Goal: Information Seeking & Learning: Learn about a topic

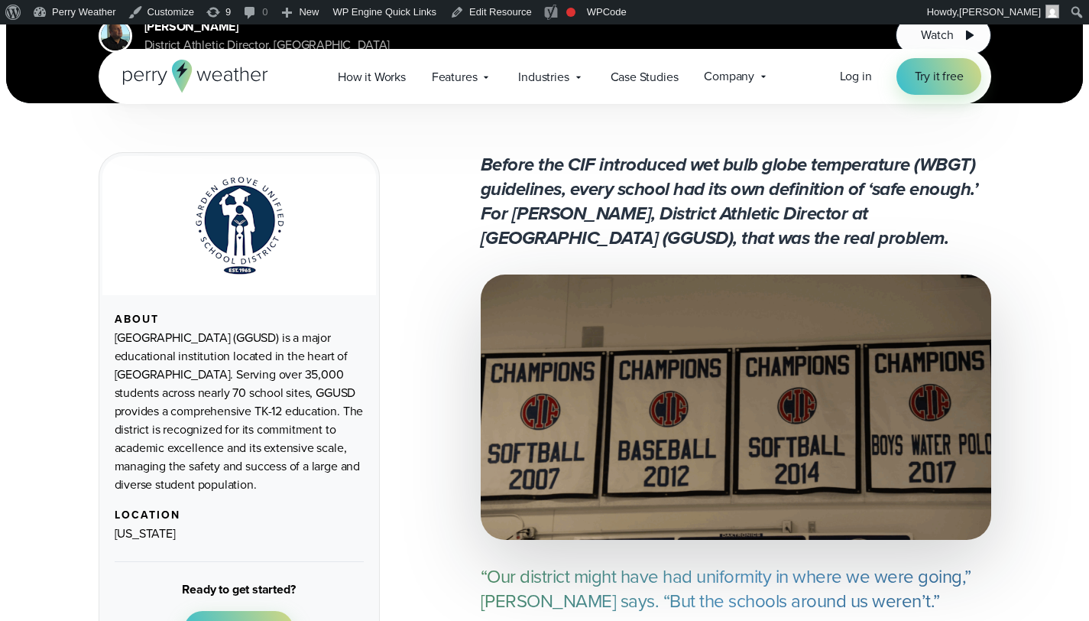
scroll to position [459, 0]
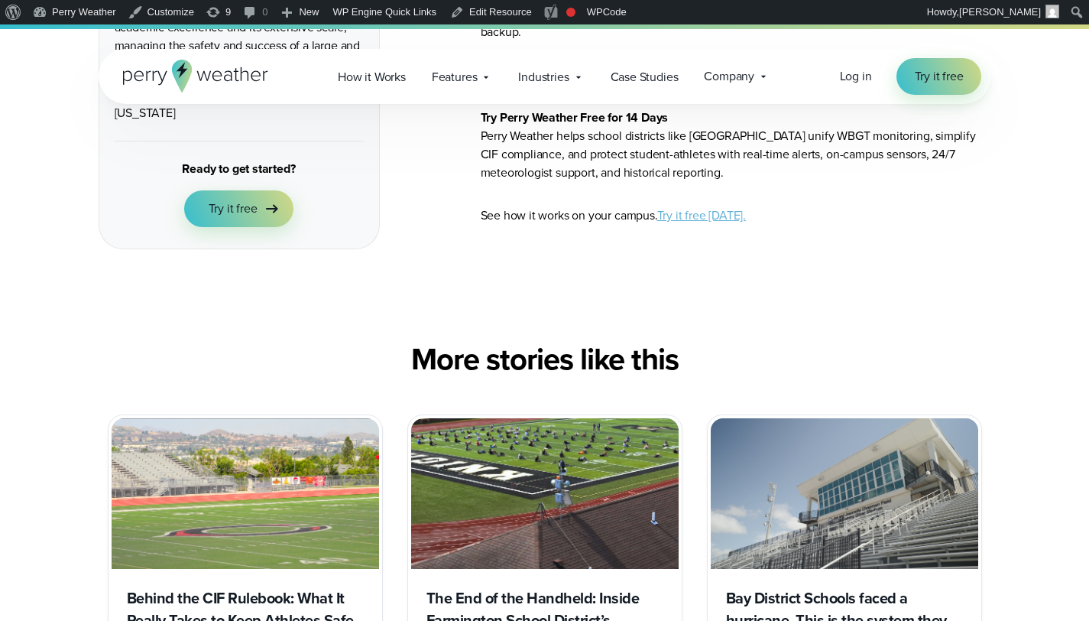
scroll to position [5236, 0]
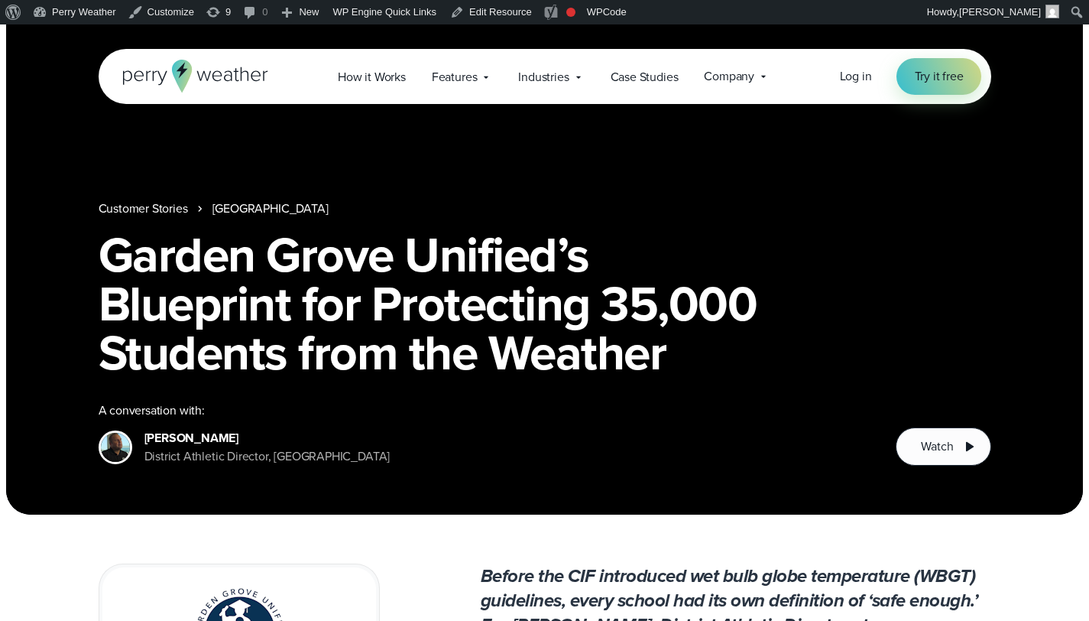
scroll to position [92, 0]
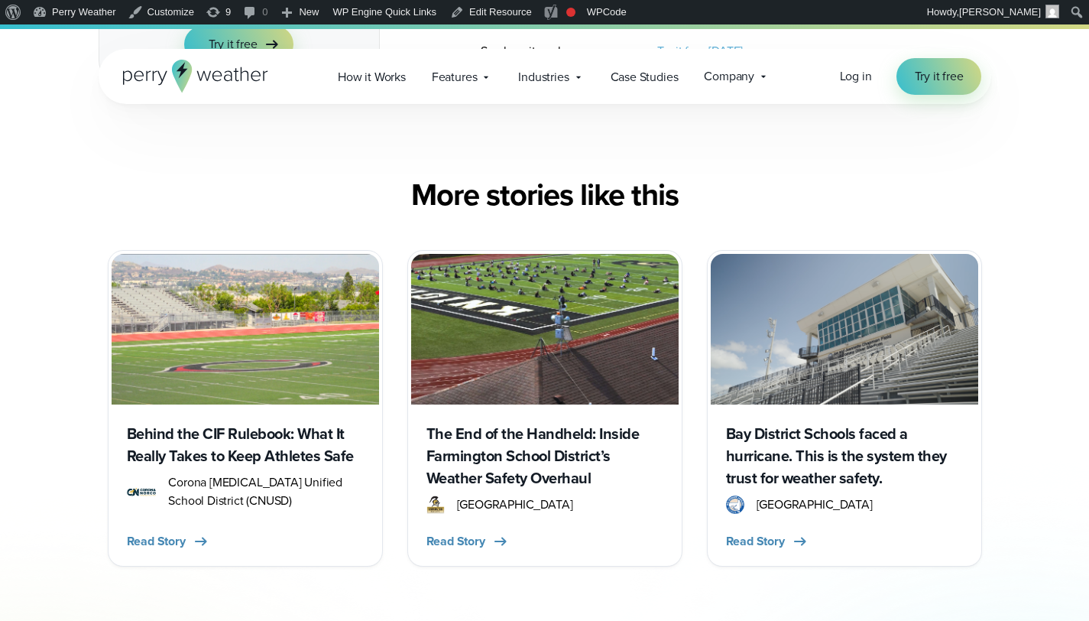
scroll to position [6976, 0]
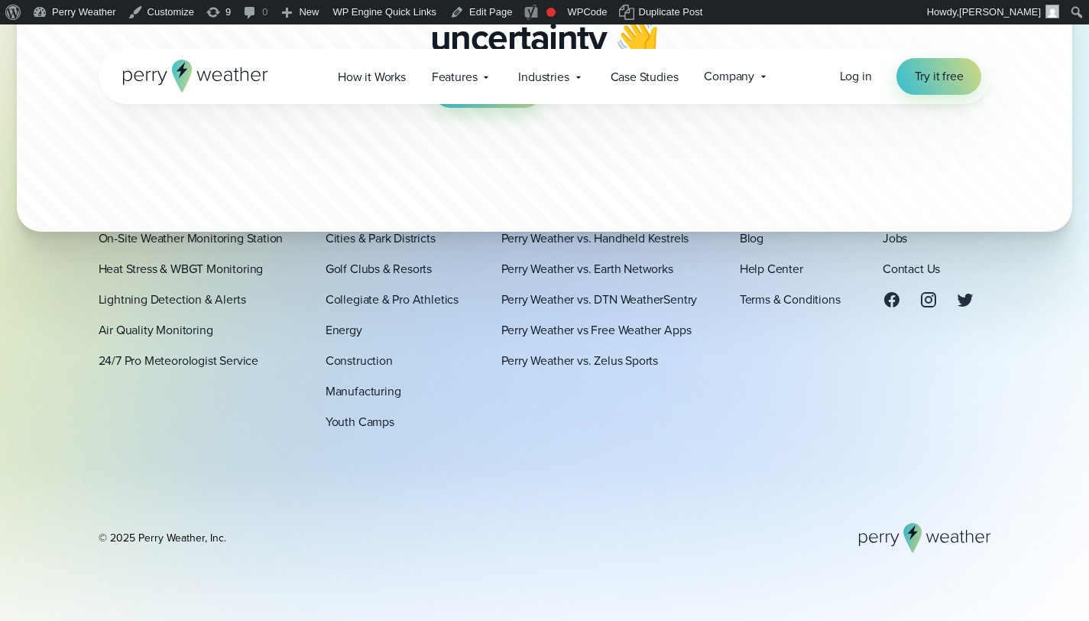
scroll to position [6091, 0]
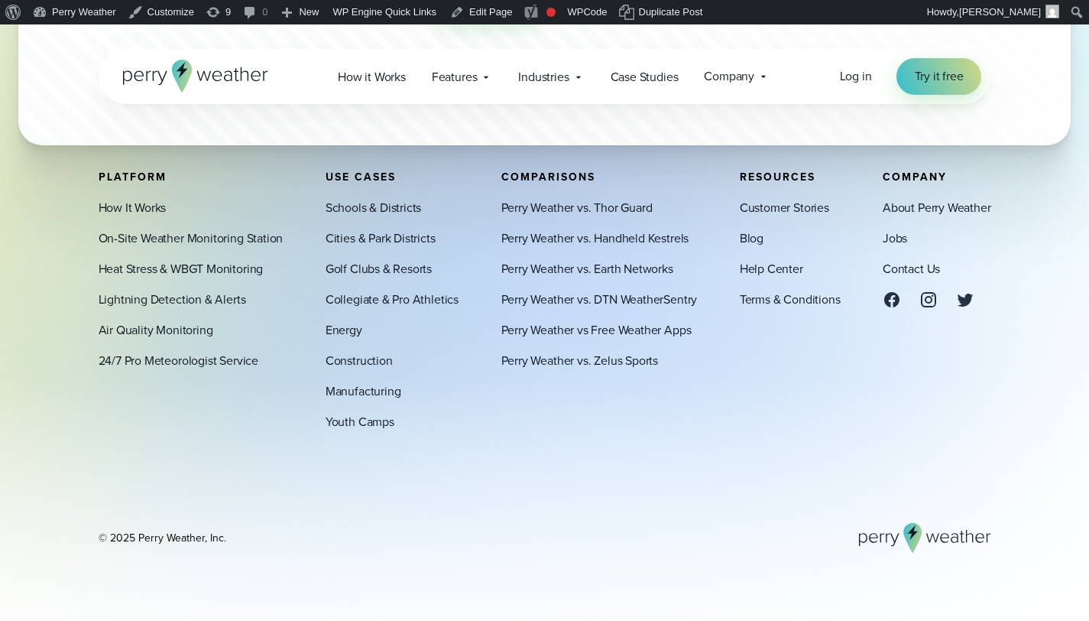
click at [580, 481] on div "Platform How It Works On-Site Weather Monitoring Station Heat Stress & WBGT Mon…" at bounding box center [545, 362] width 893 height 382
click at [631, 333] on link "Perry Weather vs Free Weather Apps" at bounding box center [596, 330] width 190 height 18
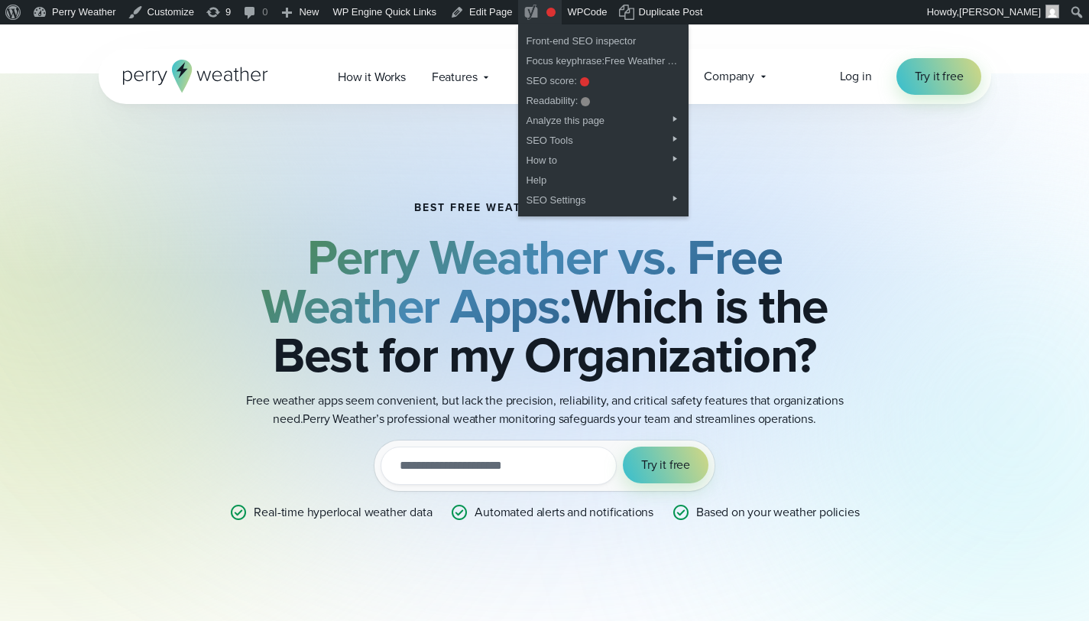
click at [811, 239] on h2 "Perry Weather vs. Free Weather Apps: Which is the Best for my Organization?" at bounding box center [545, 305] width 740 height 147
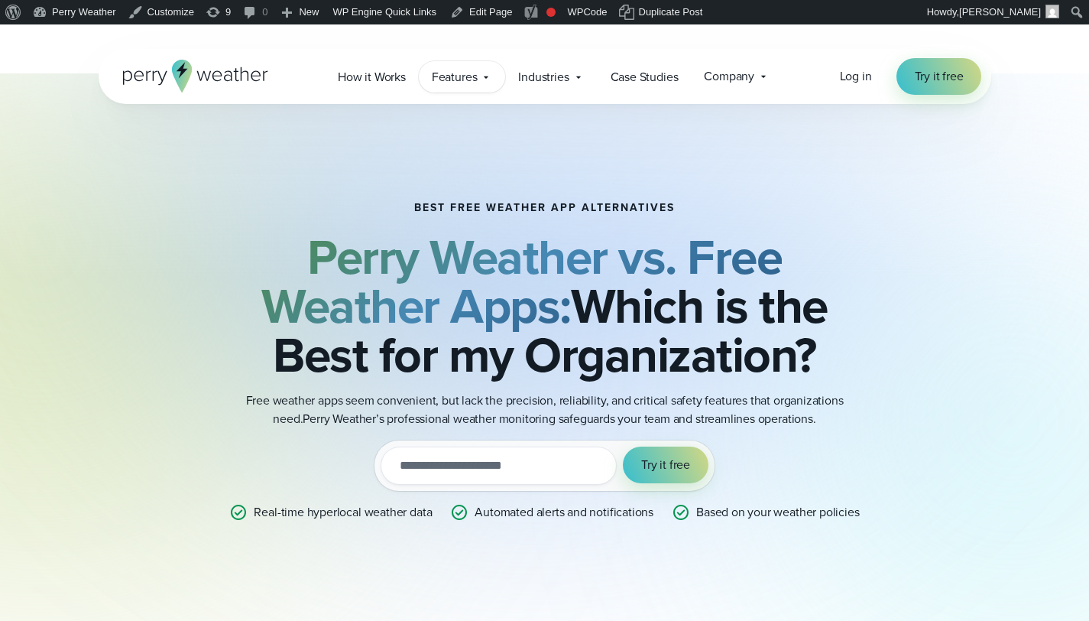
click at [475, 80] on span "Features" at bounding box center [455, 77] width 46 height 18
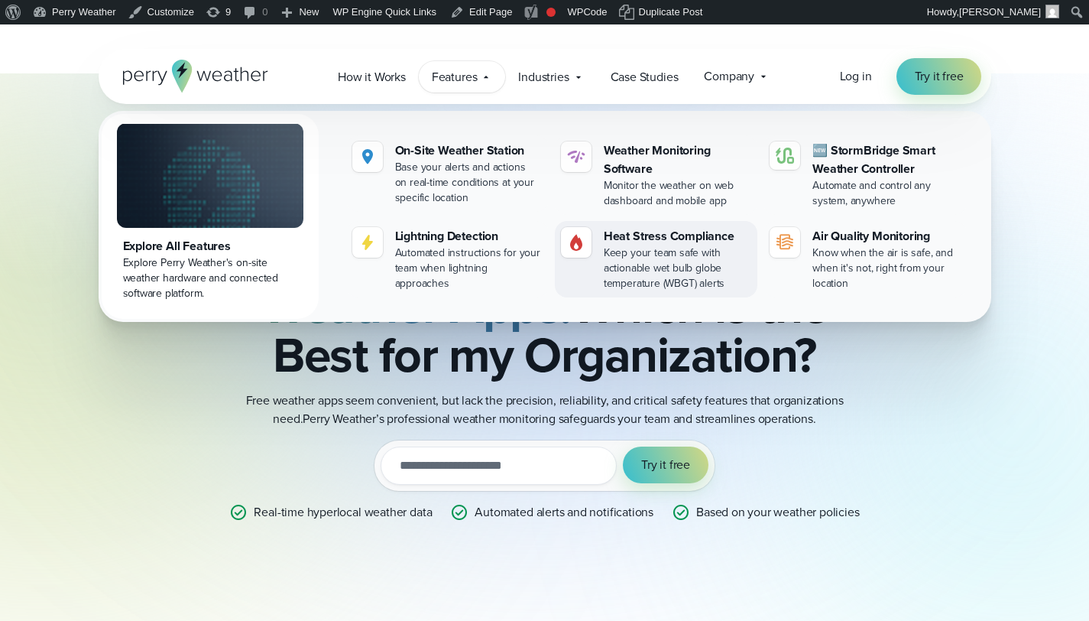
click at [632, 261] on div "Keep your team safe with actionable wet bulb globe temperature (WBGT) alerts" at bounding box center [678, 268] width 148 height 46
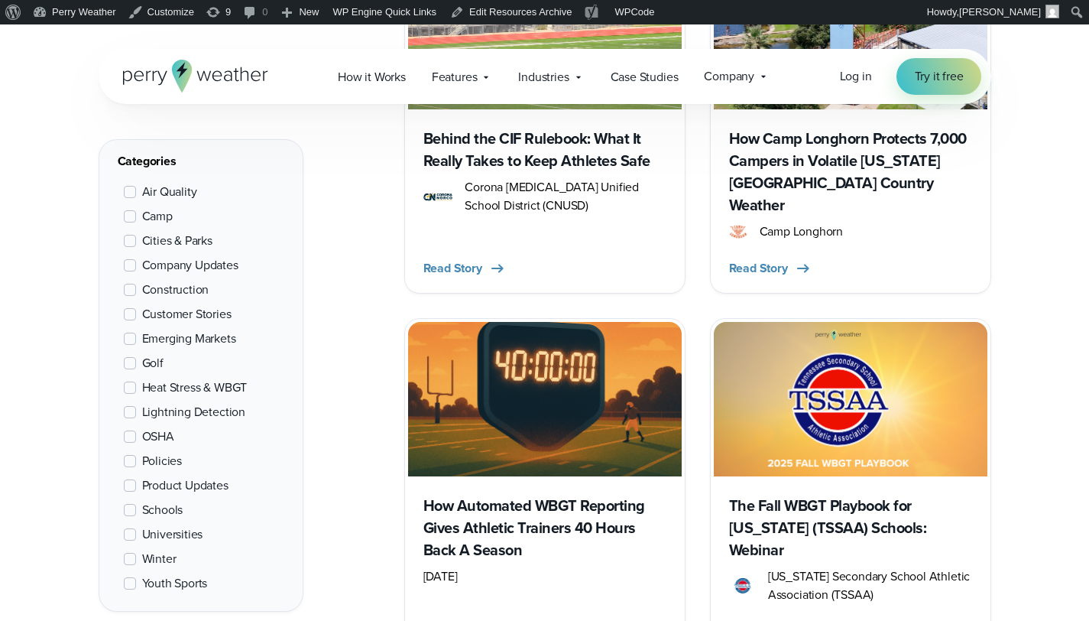
scroll to position [774, 0]
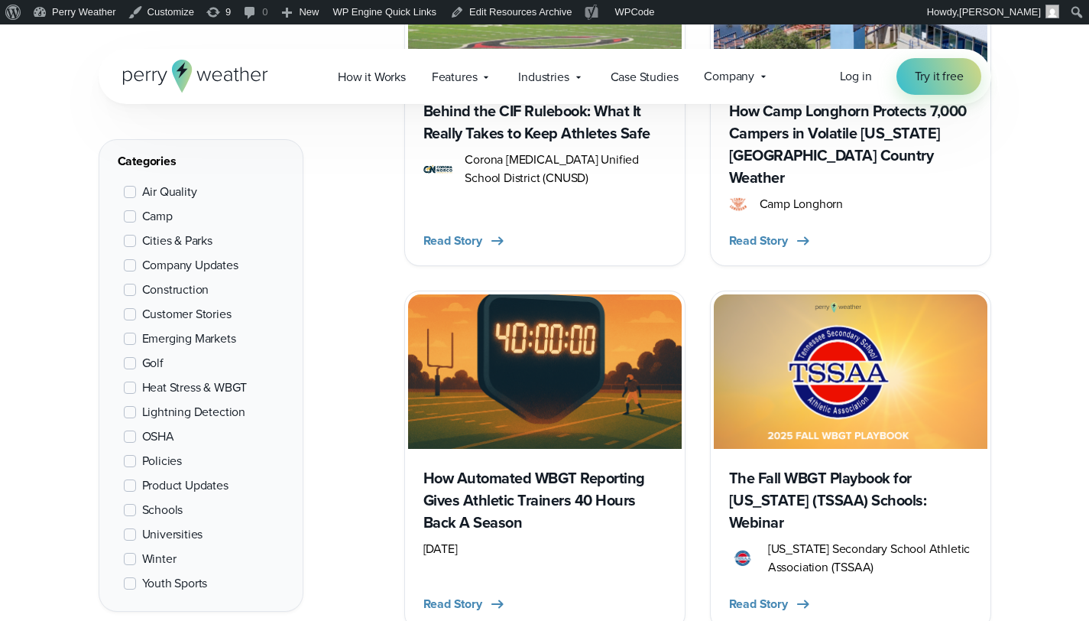
click at [579, 480] on h3 "How Automated WBGT Reporting Gives Athletic Trainers 40 Hours Back A Season" at bounding box center [545, 500] width 243 height 67
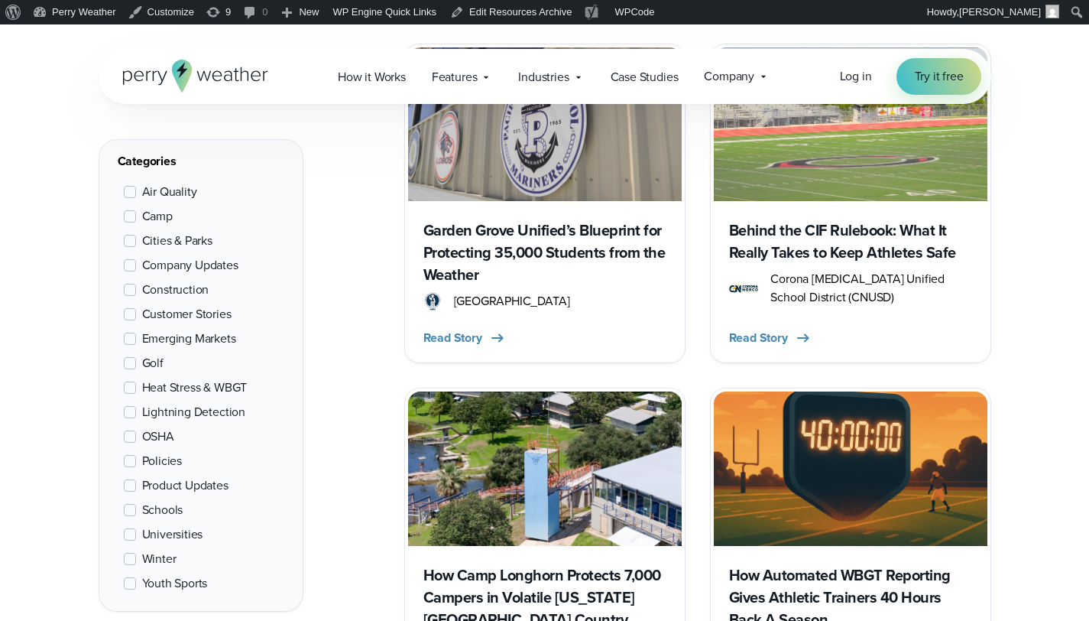
scroll to position [660, 0]
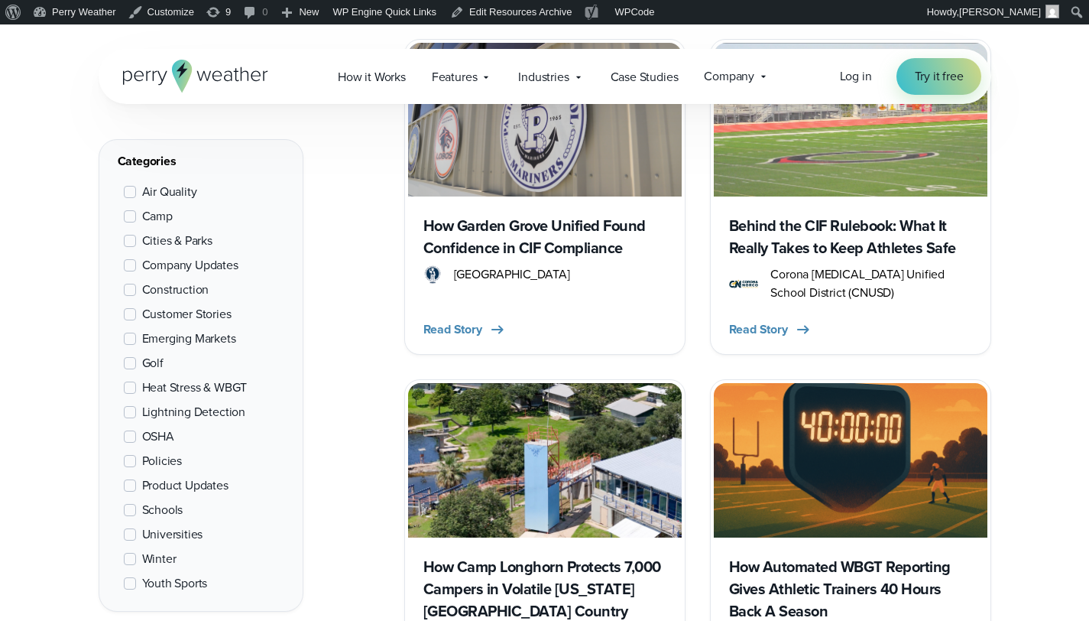
scroll to position [580, 0]
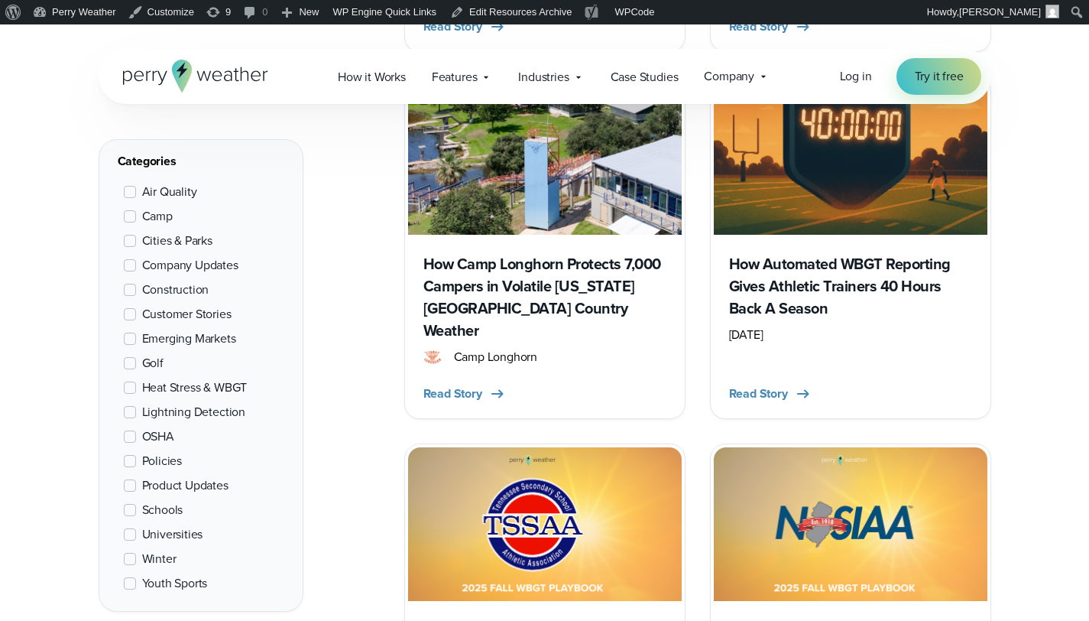
scroll to position [326, 0]
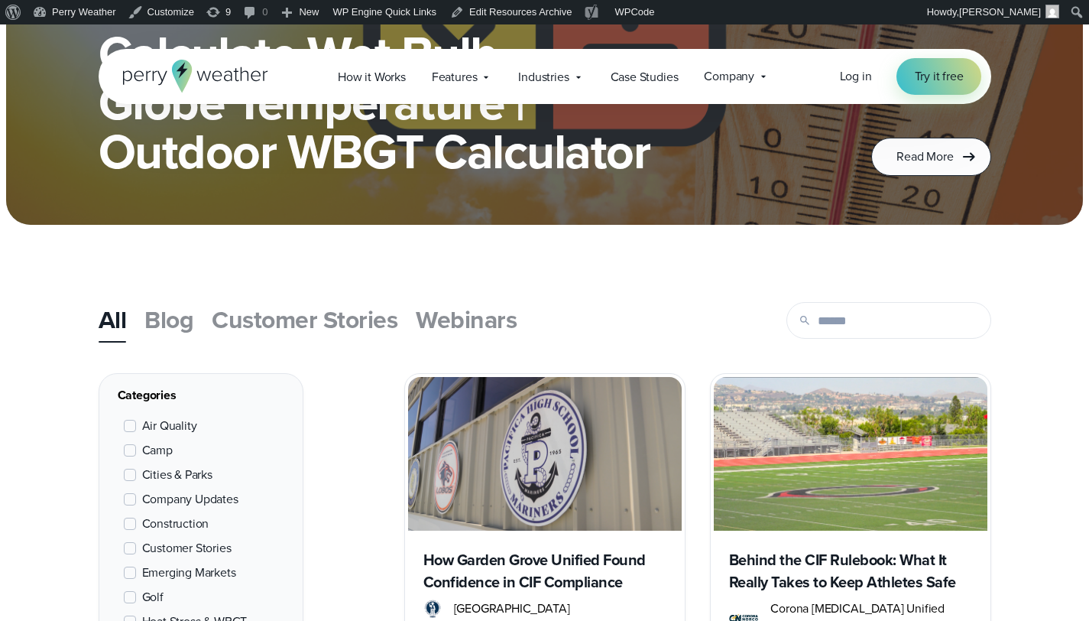
click at [609, 425] on img at bounding box center [545, 454] width 274 height 154
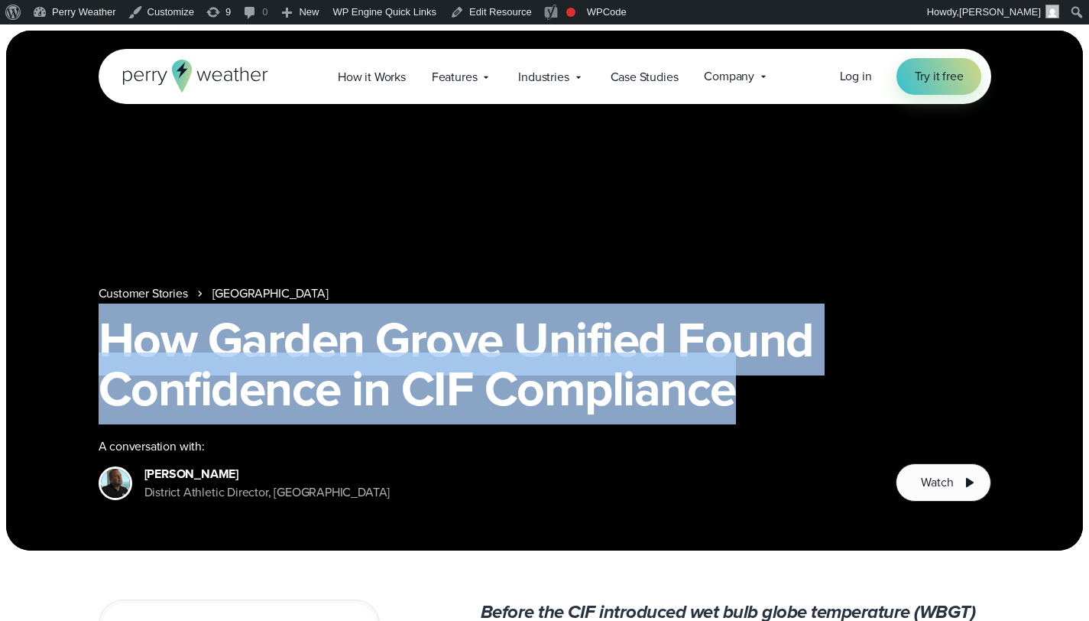
drag, startPoint x: 110, startPoint y: 337, endPoint x: 808, endPoint y: 388, distance: 699.8
click at [808, 388] on h1 "How Garden Grove Unified Found Confidence in CIF Compliance" at bounding box center [545, 364] width 893 height 98
copy h1 "How Garden Grove Unified Found Confidence in CIF Compliance"
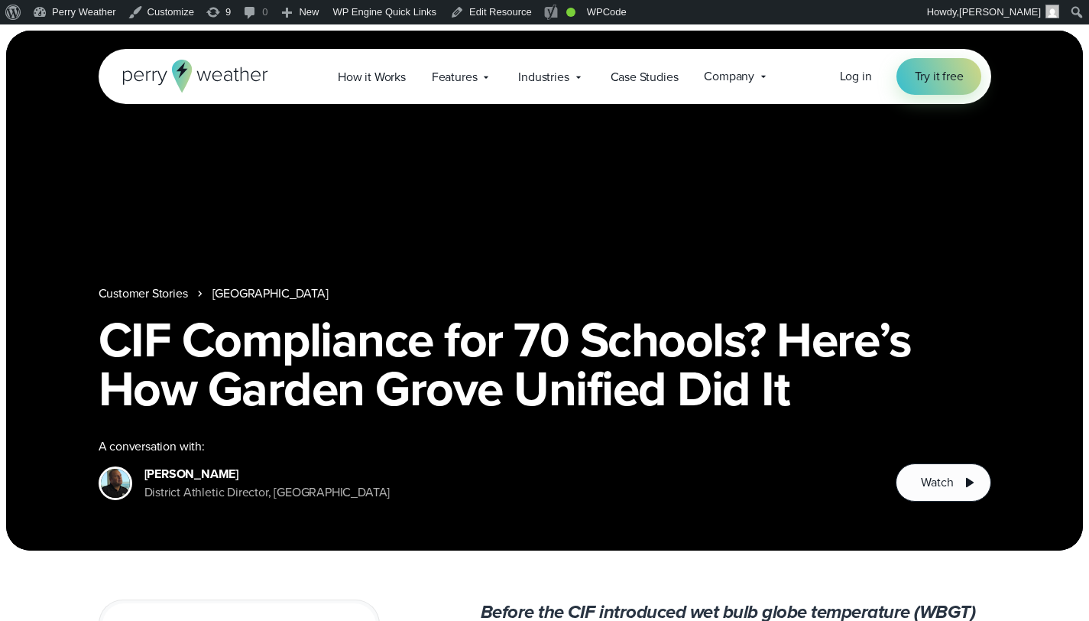
click at [138, 290] on link "Customer Stories" at bounding box center [143, 293] width 89 height 18
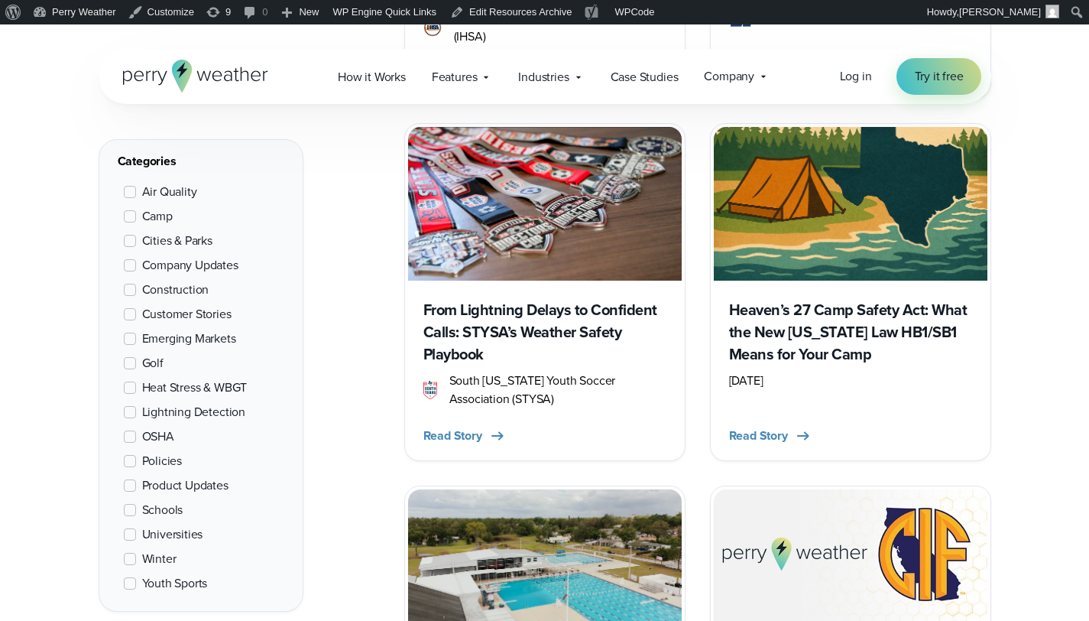
scroll to position [2071, 0]
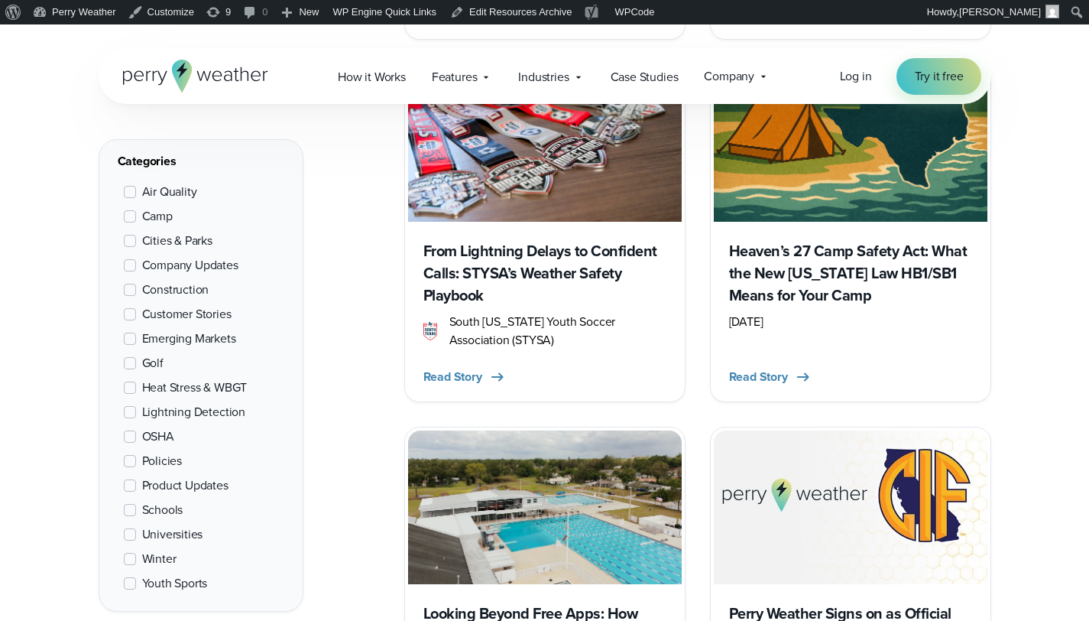
click at [799, 258] on h3 "Heaven’s 27 Camp Safety Act: What the New [US_STATE] Law HB1/SB1 Means for Your…" at bounding box center [850, 273] width 243 height 67
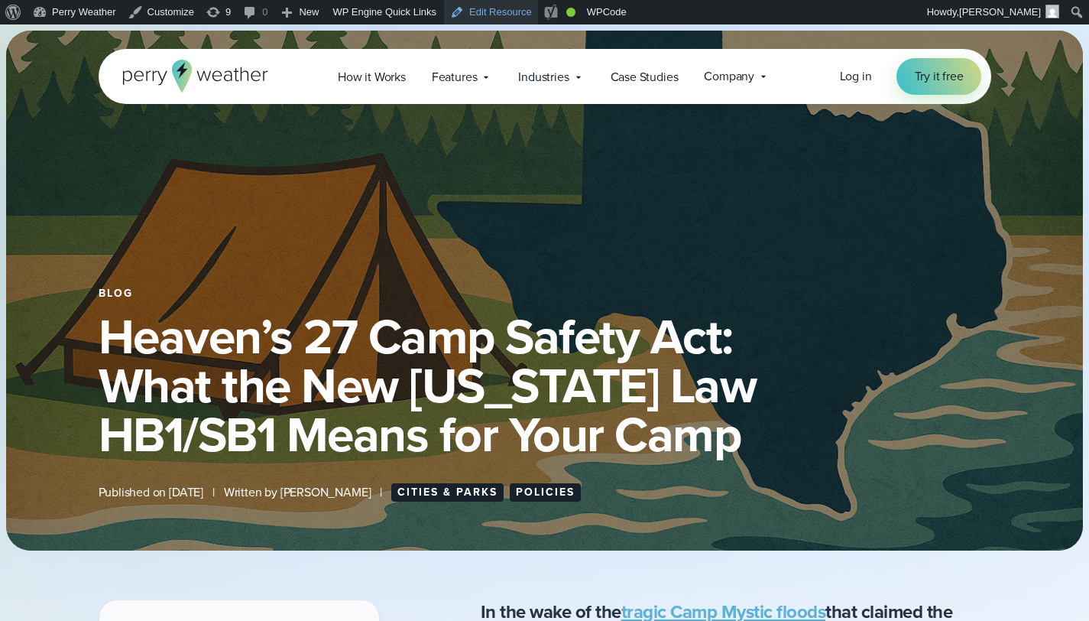
click at [520, 16] on link "Edit Resource" at bounding box center [491, 12] width 94 height 24
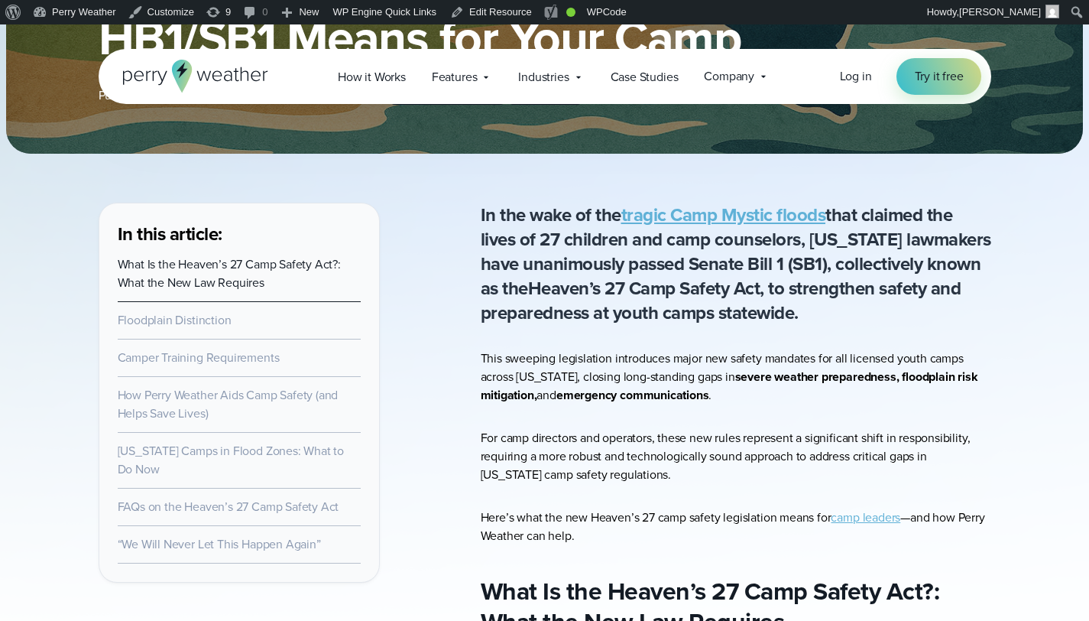
scroll to position [409, 0]
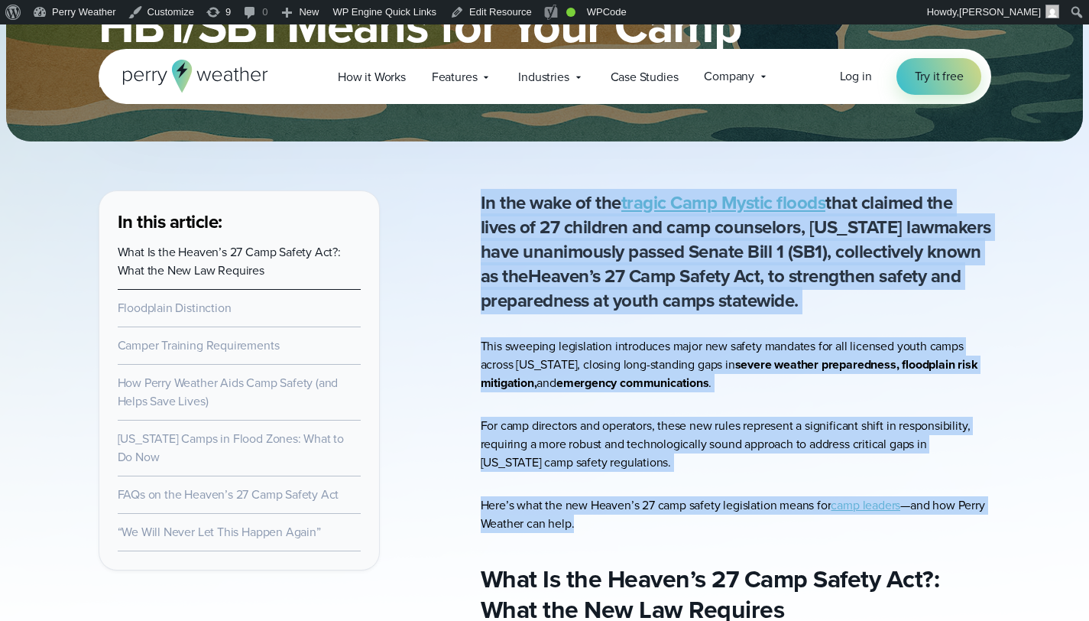
drag, startPoint x: 492, startPoint y: 203, endPoint x: 712, endPoint y: 551, distance: 411.6
copy article "In the wake of the tragic Camp Mystic floods that claimed the lives of 27 child…"
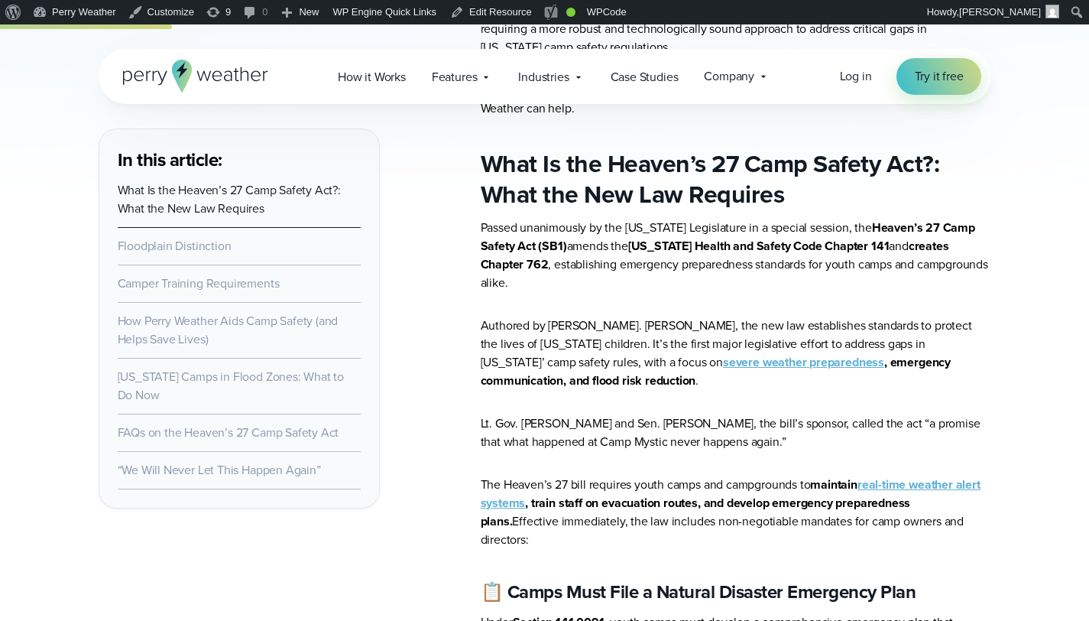
scroll to position [882, 0]
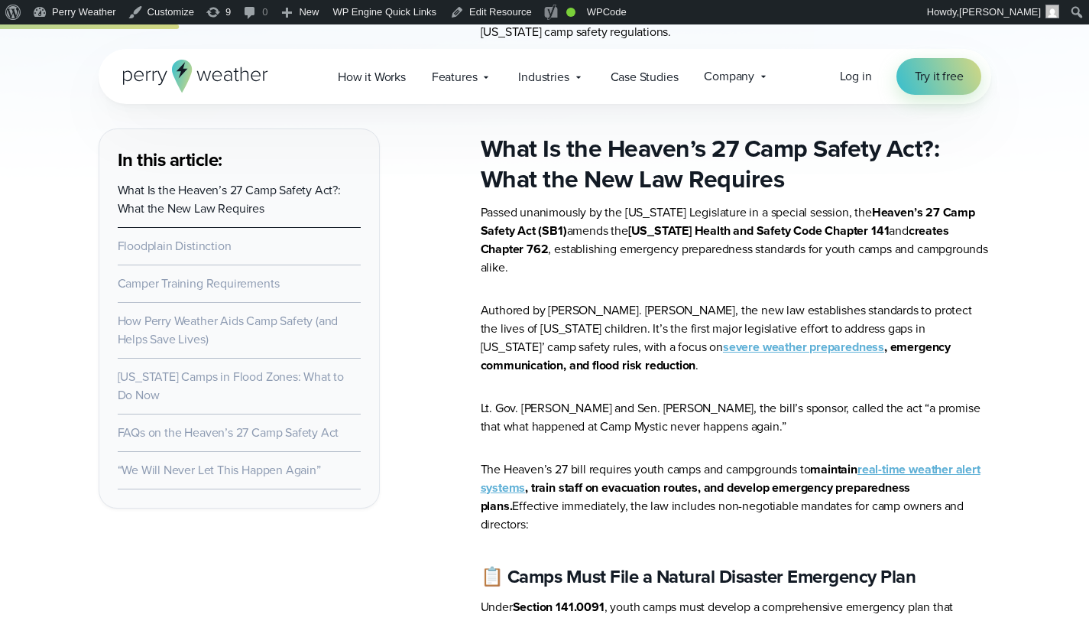
drag, startPoint x: 484, startPoint y: 142, endPoint x: 1037, endPoint y: 472, distance: 644.1
copy article "Lore Ip dol Sitame’c 04 Adip Elitse Doe?: Temp inc Utl Etd Magnaali Enimad mini…"
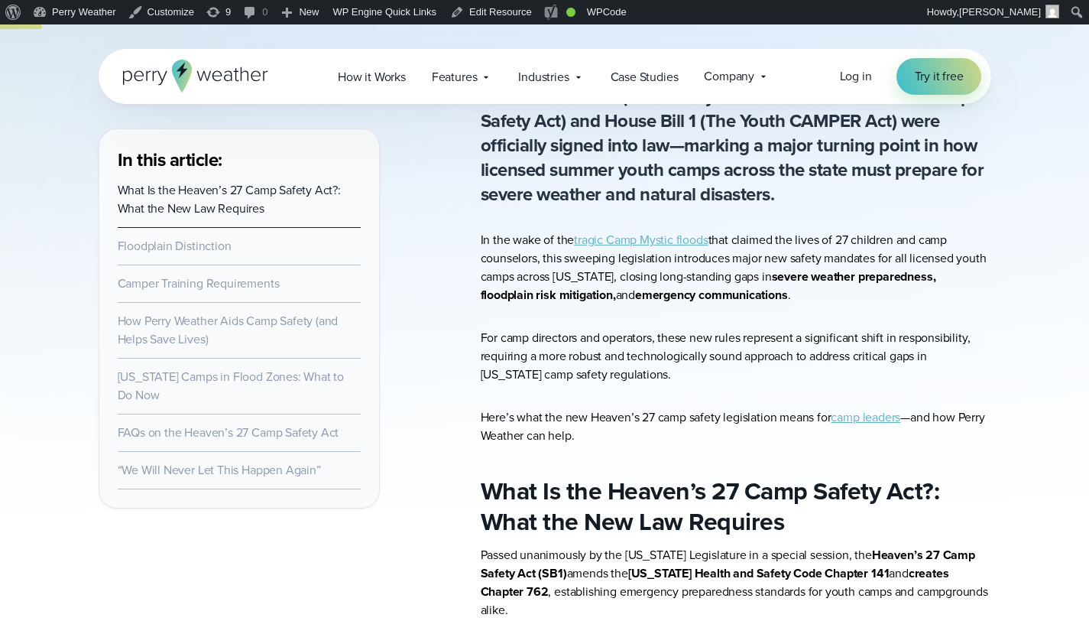
scroll to position [99, 0]
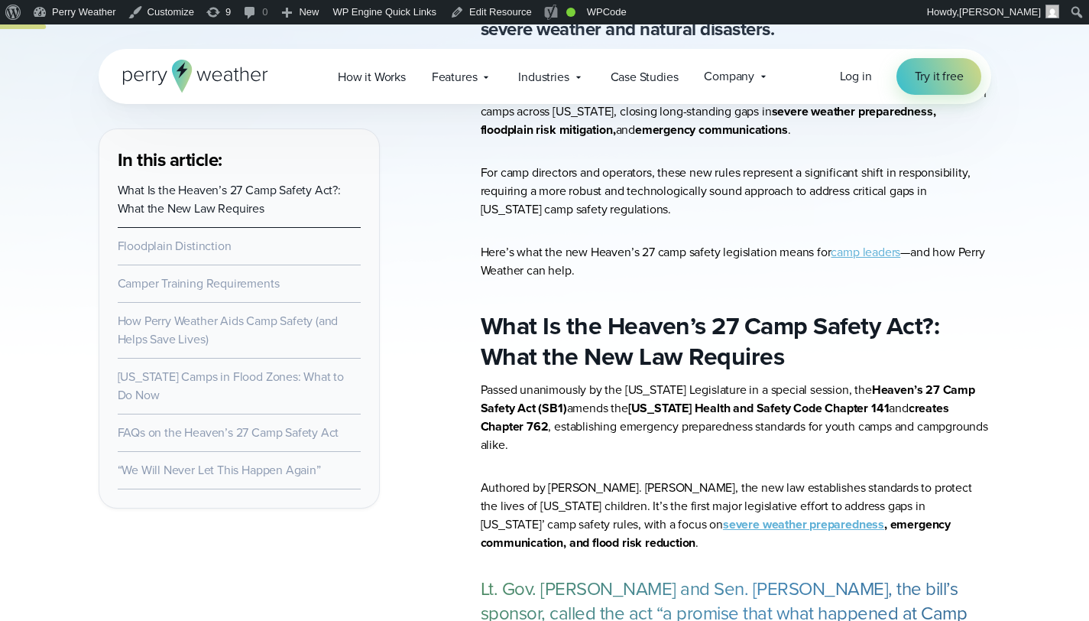
scroll to position [417, 0]
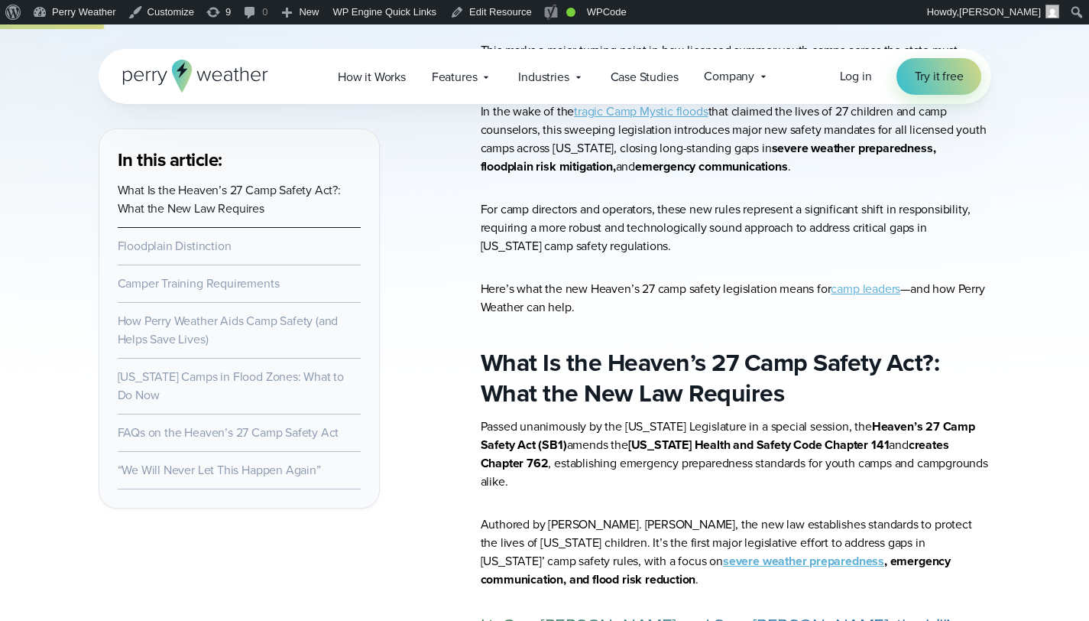
scroll to position [576, 0]
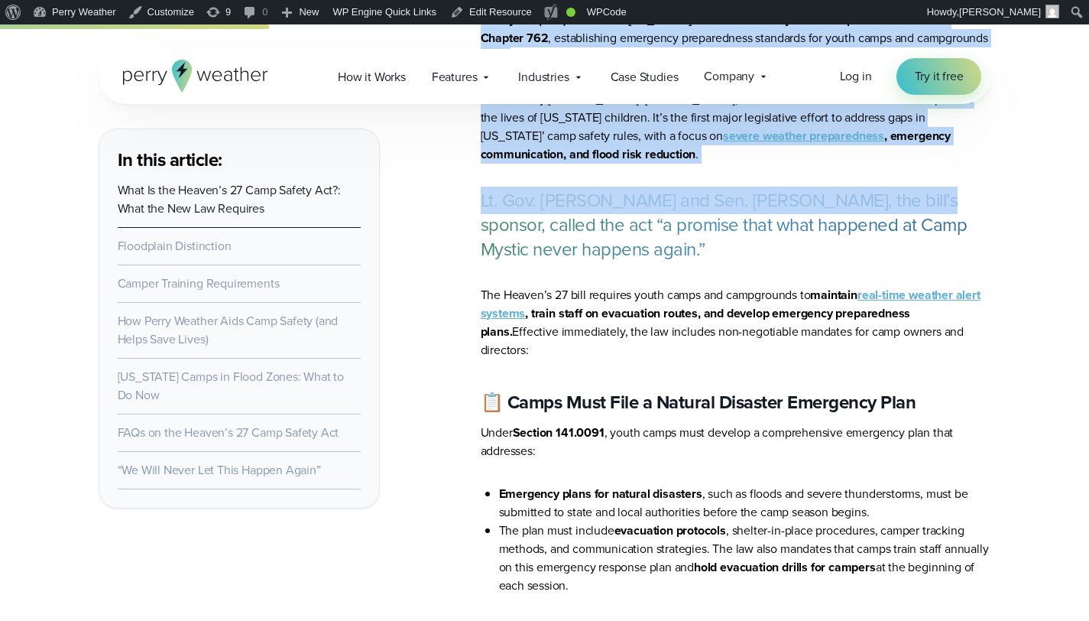
scroll to position [1018, 0]
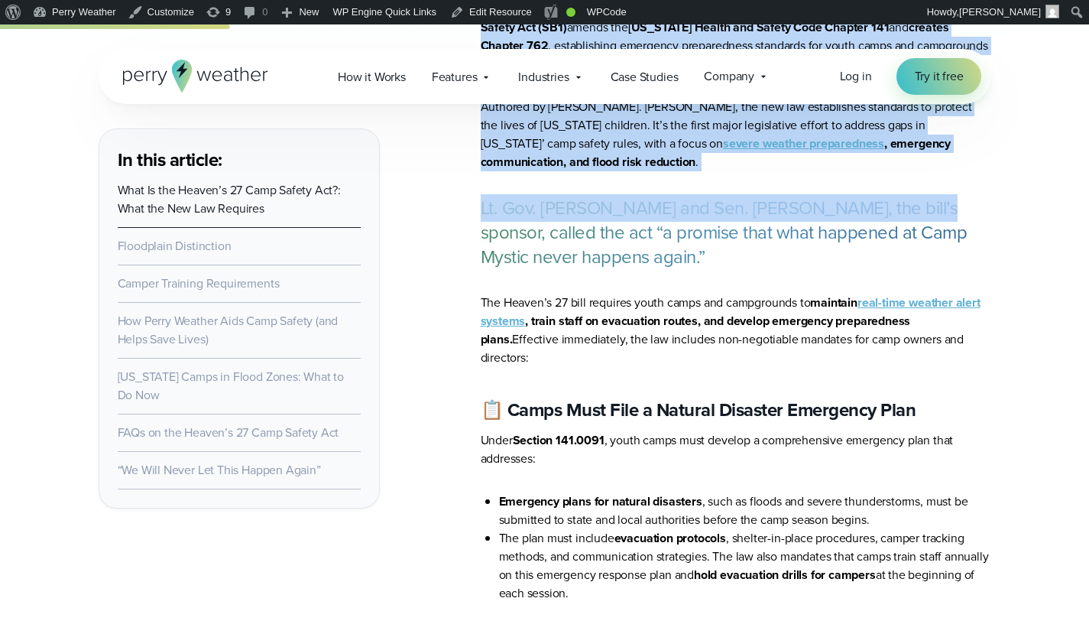
drag, startPoint x: 484, startPoint y: 231, endPoint x: 986, endPoint y: 308, distance: 508.1
copy article "Lore Ip dol Sitame’c 04 Adip Elitse Doe?: Temp inc Utl Etd Magnaali Enimad mini…"
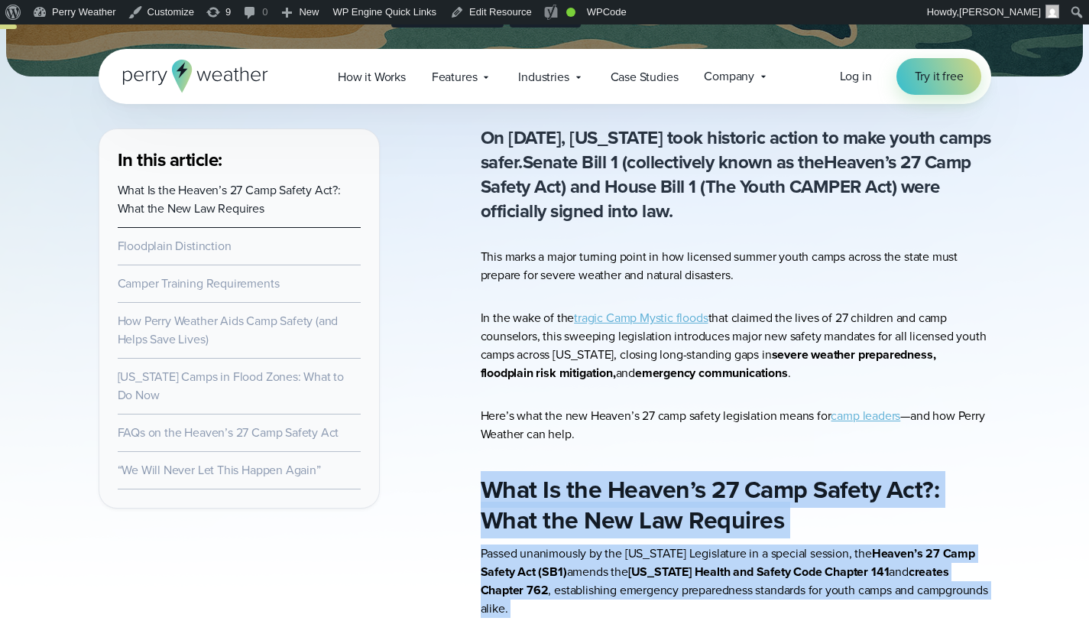
scroll to position [657, 0]
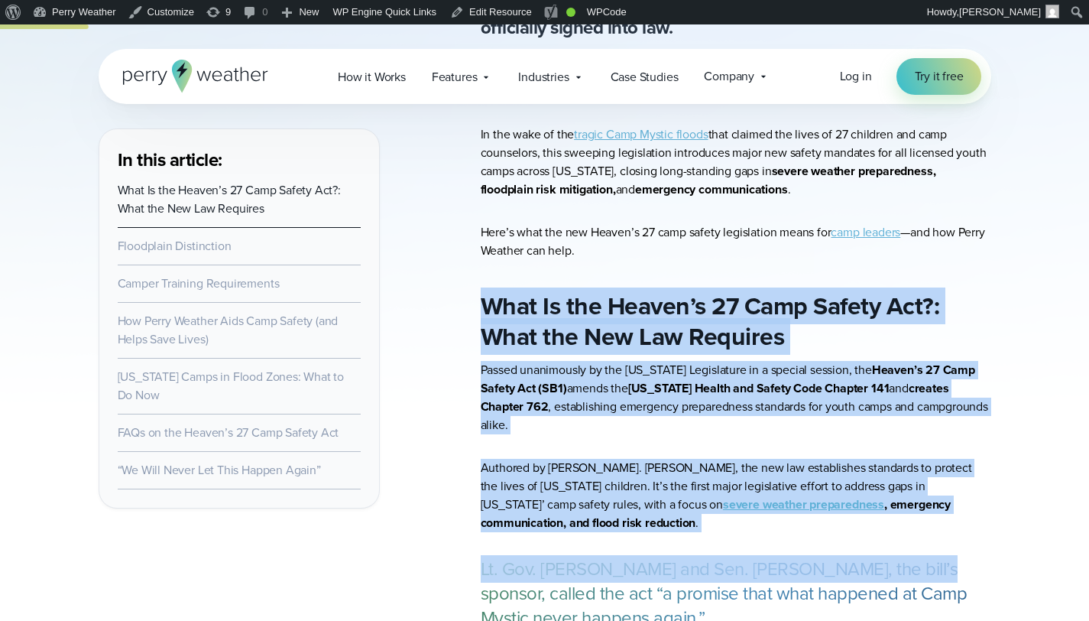
copy article "Lore Ip dol Sitame’c 04 Adip Elitse Doe?: Temp inc Utl Etd Magnaali Enimad mini…"
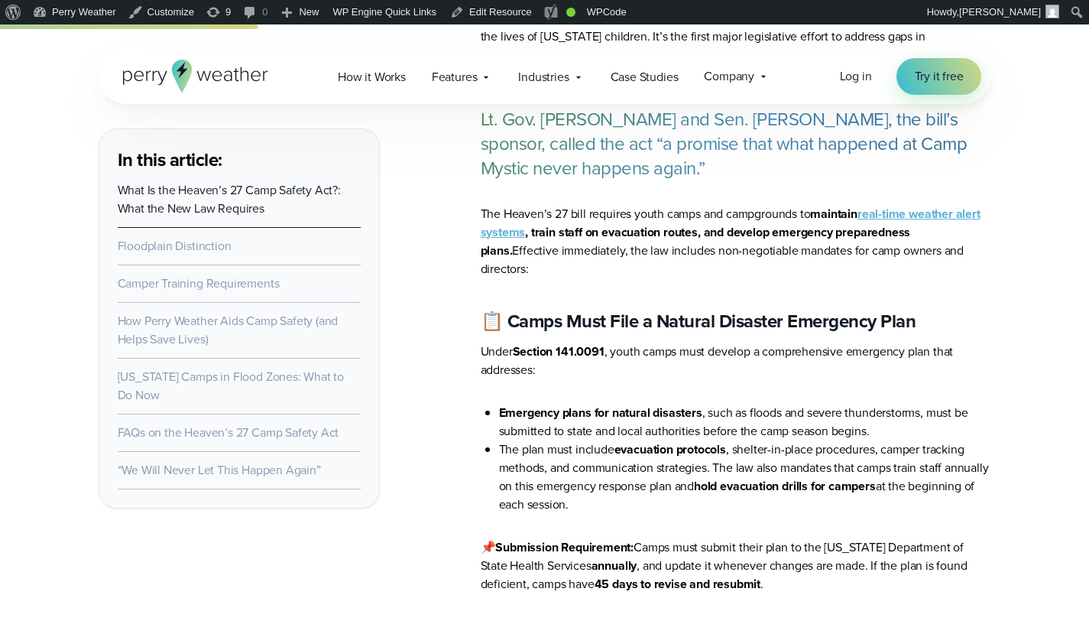
scroll to position [1116, 0]
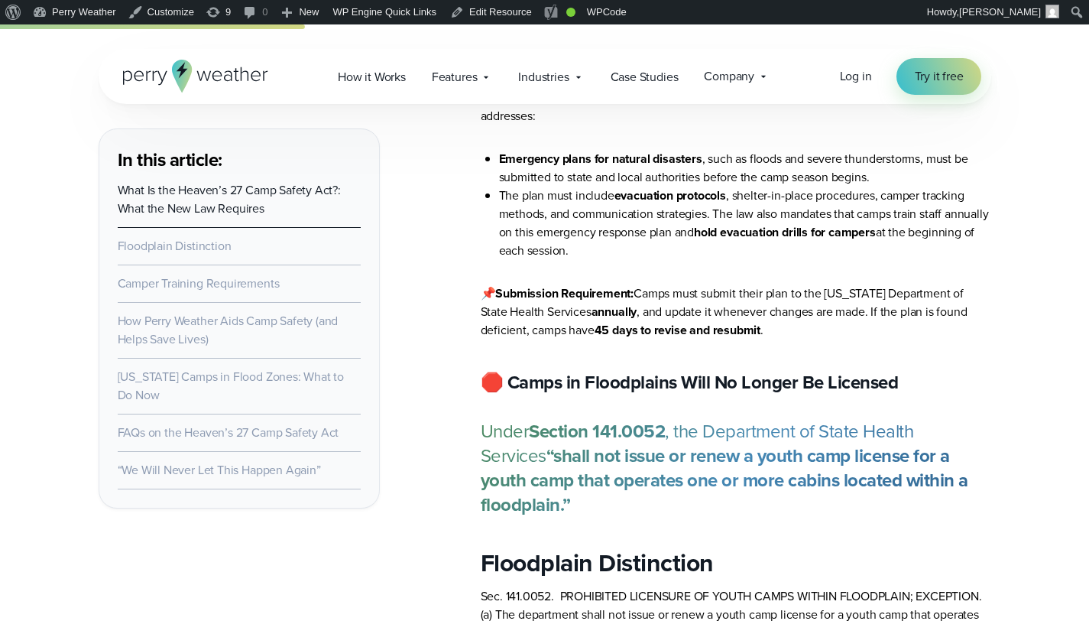
scroll to position [1159, 0]
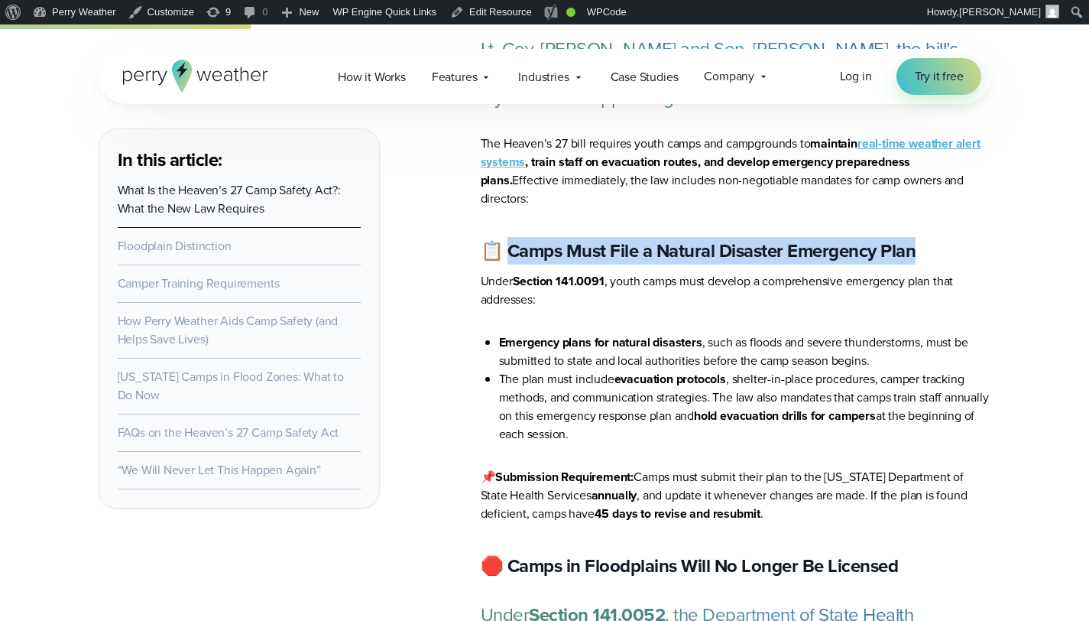
drag, startPoint x: 542, startPoint y: 215, endPoint x: 917, endPoint y: 222, distance: 374.6
click at [917, 239] on h3 "📋 Camps Must File a Natural Disaster Emergency Plan" at bounding box center [736, 251] width 511 height 24
copy strong "amps Must File a Natural Disaster Emergency Plan"
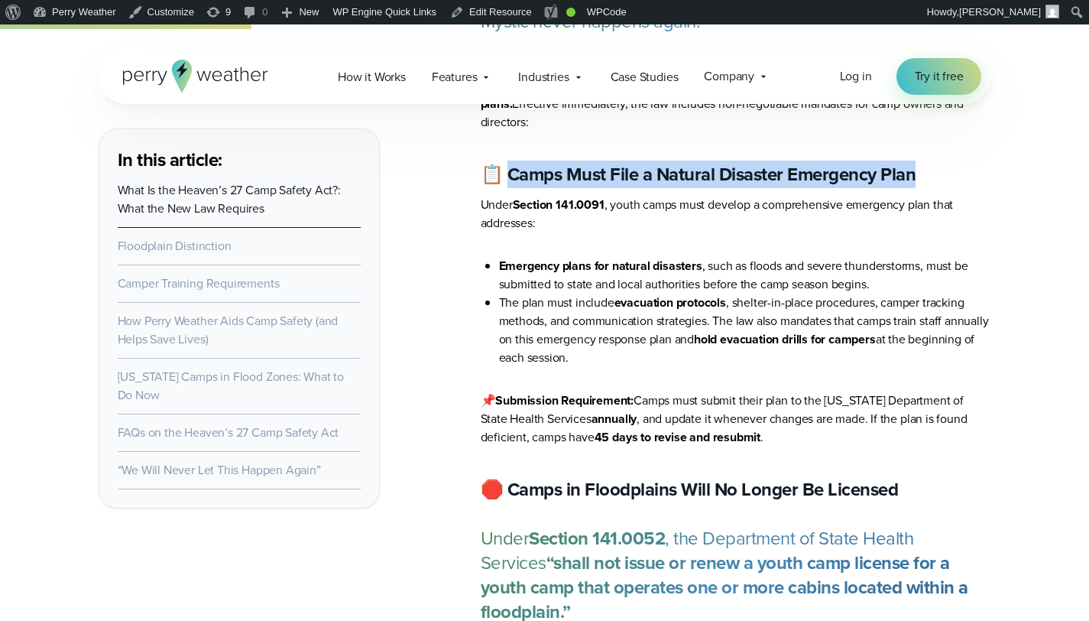
scroll to position [1251, 0]
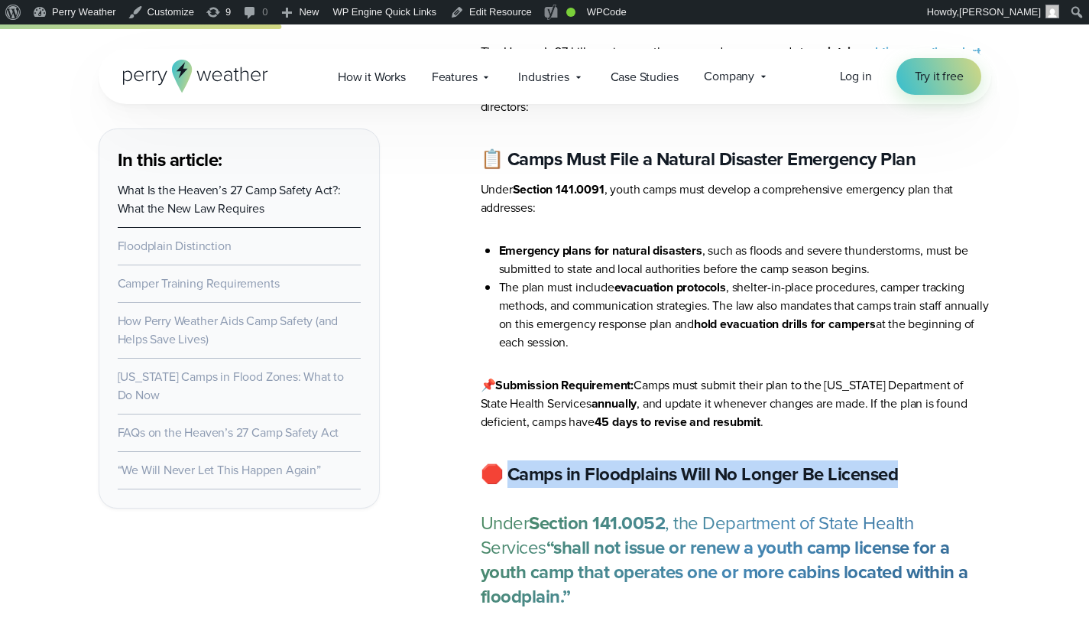
drag, startPoint x: 505, startPoint y: 436, endPoint x: 934, endPoint y: 447, distance: 429.0
click at [934, 462] on h3 "🛑 Camps in Floodplains Will No Longer Be Licensed" at bounding box center [736, 474] width 511 height 24
copy strong "amps in Floodplains Will No Longer Be Licensed"
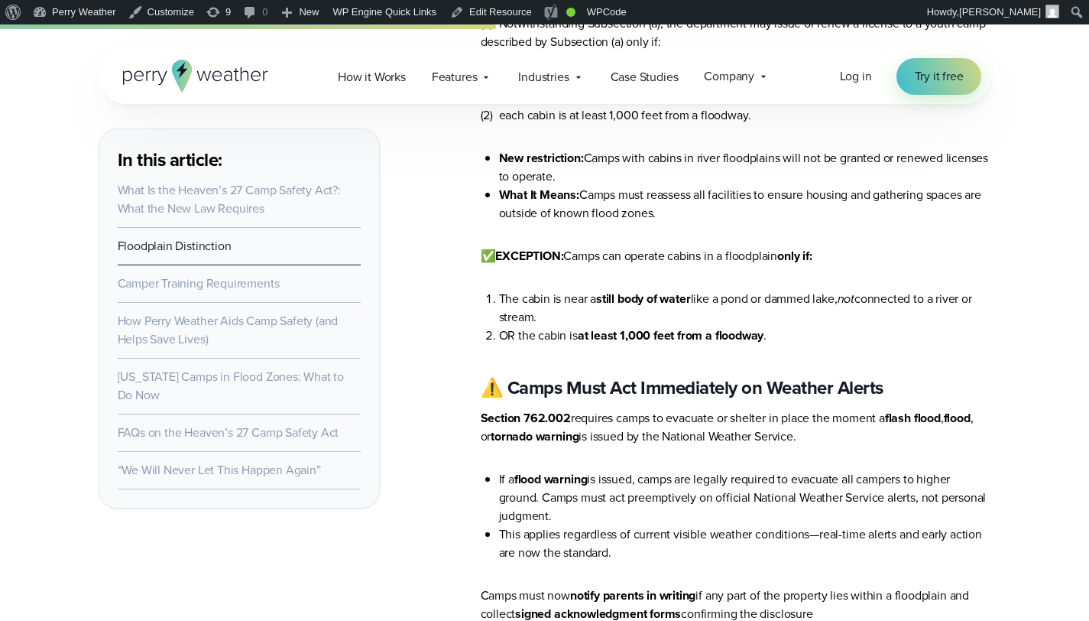
scroll to position [1985, 0]
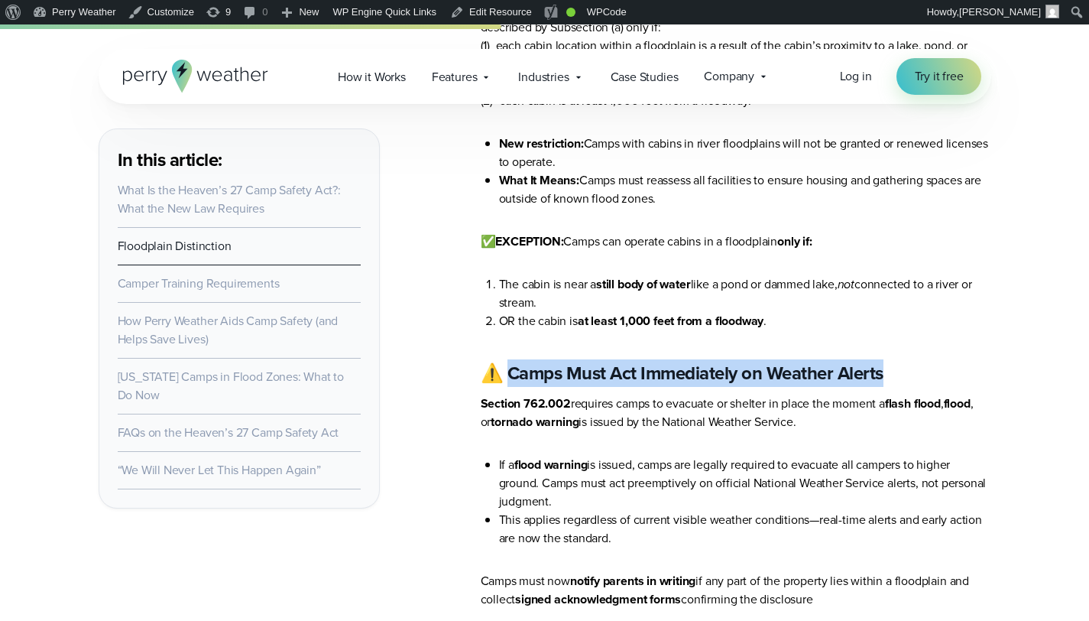
drag, startPoint x: 508, startPoint y: 313, endPoint x: 933, endPoint y: 309, distance: 425.1
click at [933, 361] on h3 "⚠️ Camps Must Act Immediately on Weather Alerts" at bounding box center [736, 373] width 511 height 24
copy strong "Camps Must Act Immediately on Weather Alerts"
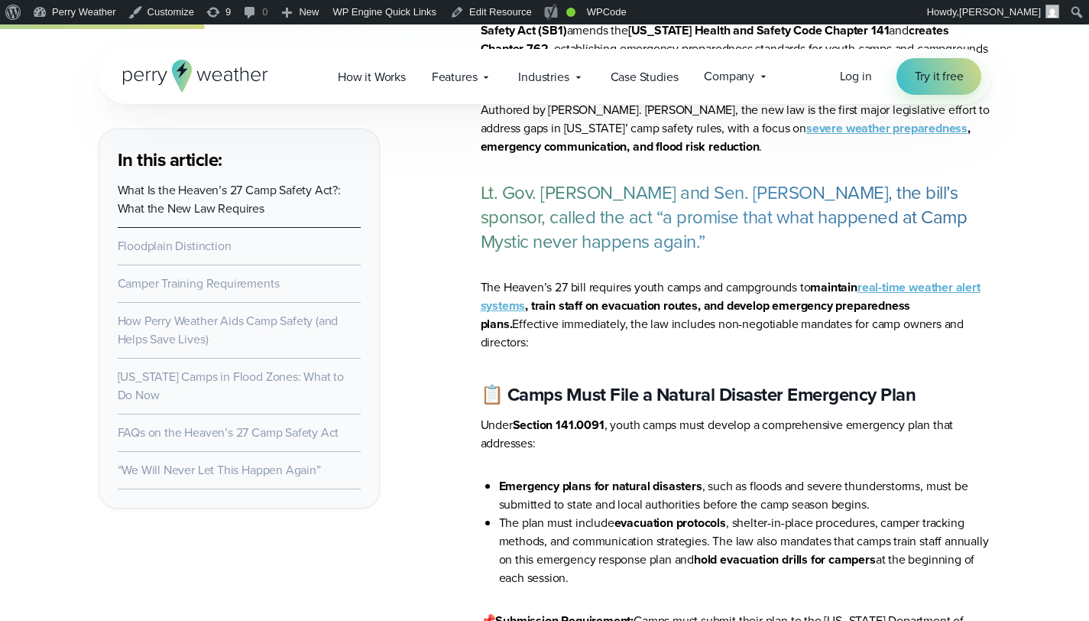
scroll to position [1001, 0]
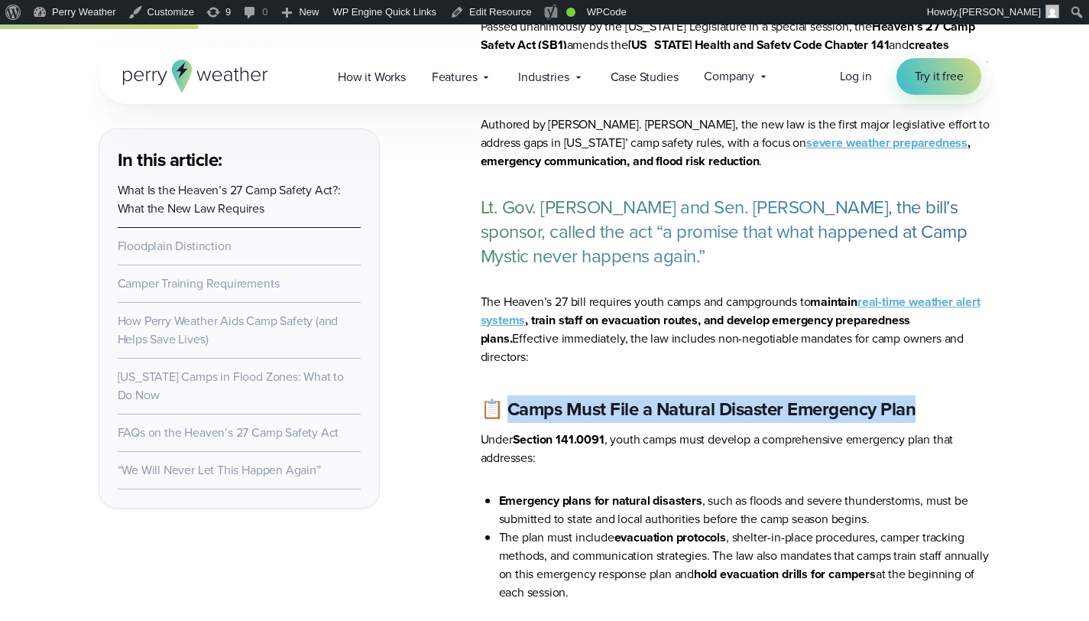
drag, startPoint x: 505, startPoint y: 374, endPoint x: 914, endPoint y: 379, distance: 409.8
click at [914, 395] on strong "📋 Camps Must File a Natural Disaster Emergency Plan" at bounding box center [699, 409] width 436 height 28
copy strong "amps Must File a Natural Disaster Emergency Plan"
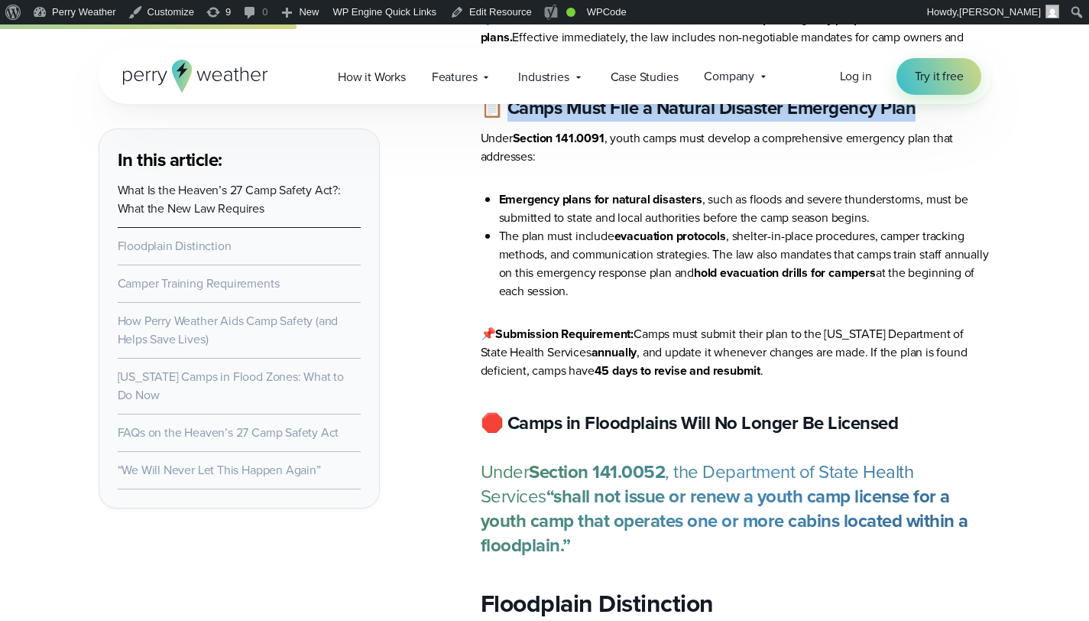
scroll to position [1394, 0]
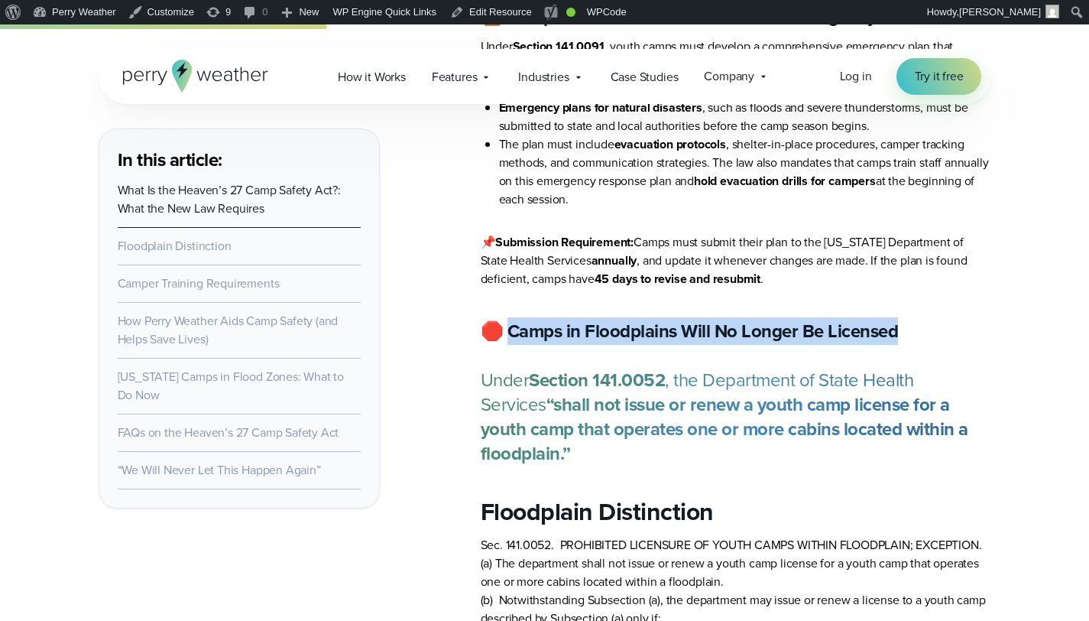
drag, startPoint x: 505, startPoint y: 296, endPoint x: 907, endPoint y: 284, distance: 403.0
click at [907, 319] on h3 "🛑 Camps in Floodplains Will No Longer Be Licensed" at bounding box center [736, 331] width 511 height 24
copy strong "amps in Floodplains Will No Longer Be Licensed"
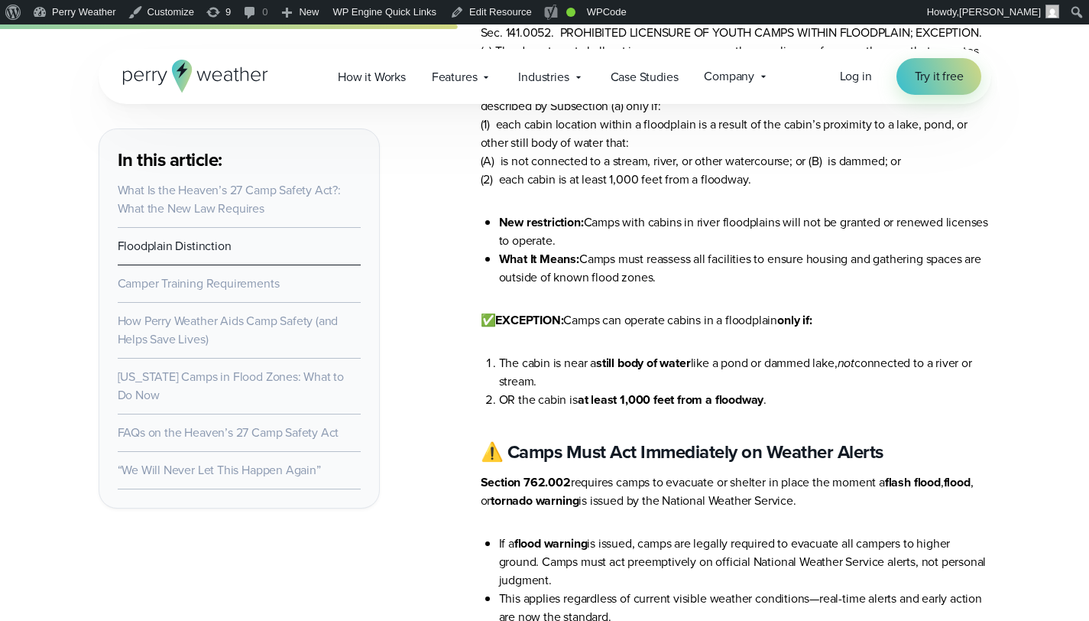
scroll to position [1930, 0]
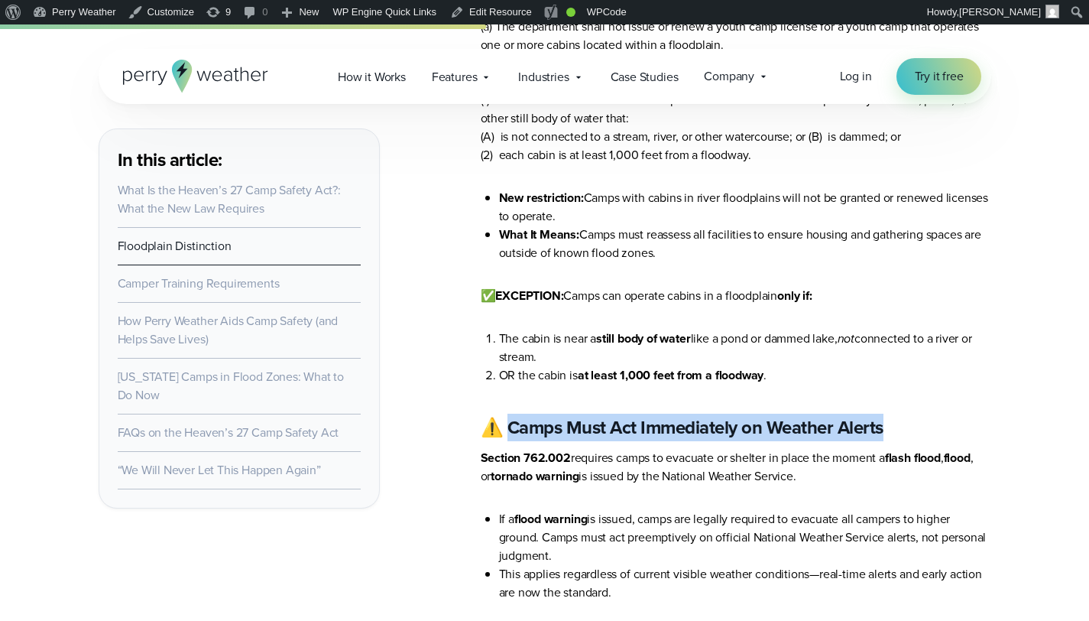
drag, startPoint x: 507, startPoint y: 365, endPoint x: 881, endPoint y: 361, distance: 373.8
click at [881, 414] on strong "⚠️ Camps Must Act Immediately on Weather Alerts" at bounding box center [682, 428] width 403 height 28
copy strong "Camps Must Act Immediately on Weather Alerts"
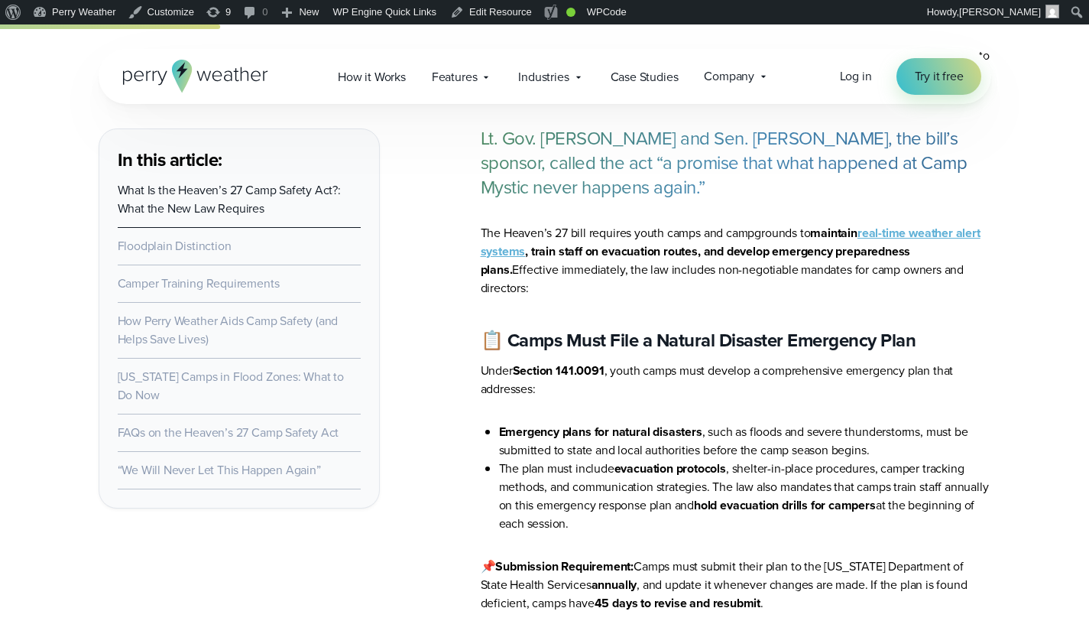
scroll to position [1093, 0]
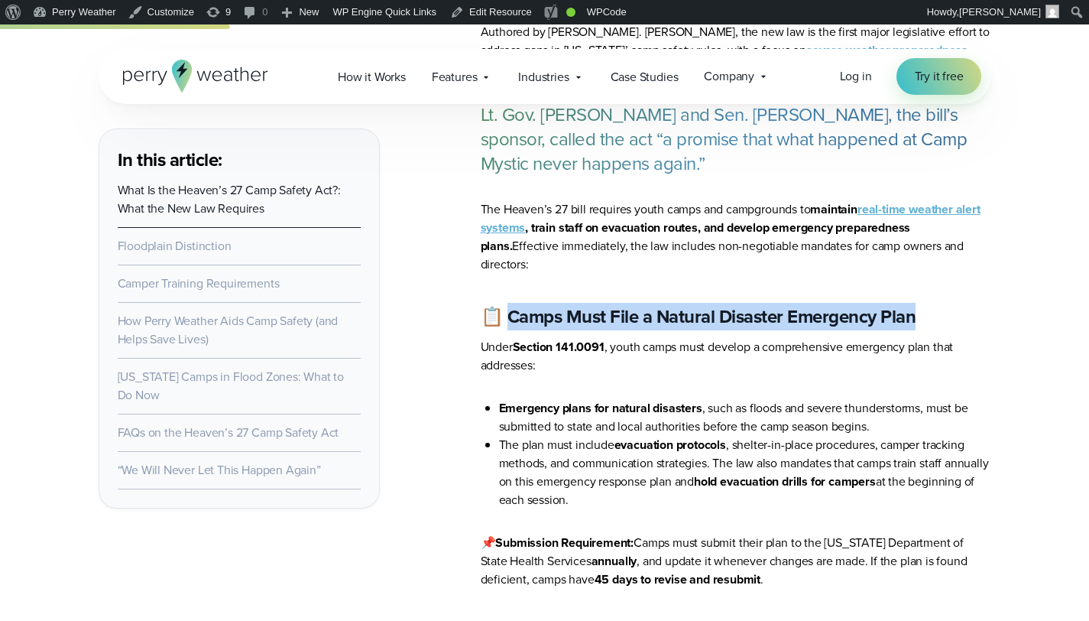
drag, startPoint x: 506, startPoint y: 277, endPoint x: 916, endPoint y: 273, distance: 409.8
click at [916, 304] on h3 "📋 Camps Must File a Natural Disaster Emergency Plan" at bounding box center [736, 316] width 511 height 24
copy strong "amps Must File a Natural Disaster Emergency Plan"
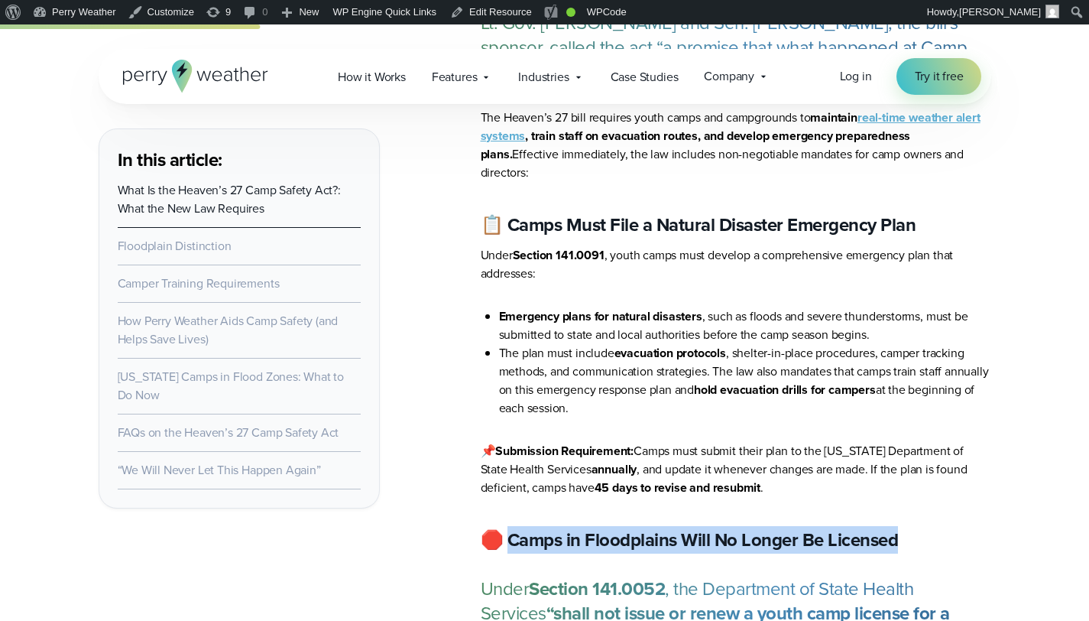
drag, startPoint x: 505, startPoint y: 501, endPoint x: 946, endPoint y: 509, distance: 441.2
click at [946, 527] on h3 "🛑 Camps in Floodplains Will No Longer Be Licensed" at bounding box center [736, 539] width 511 height 24
copy strong "amps in Floodplains Will No Longer Be Licensed"
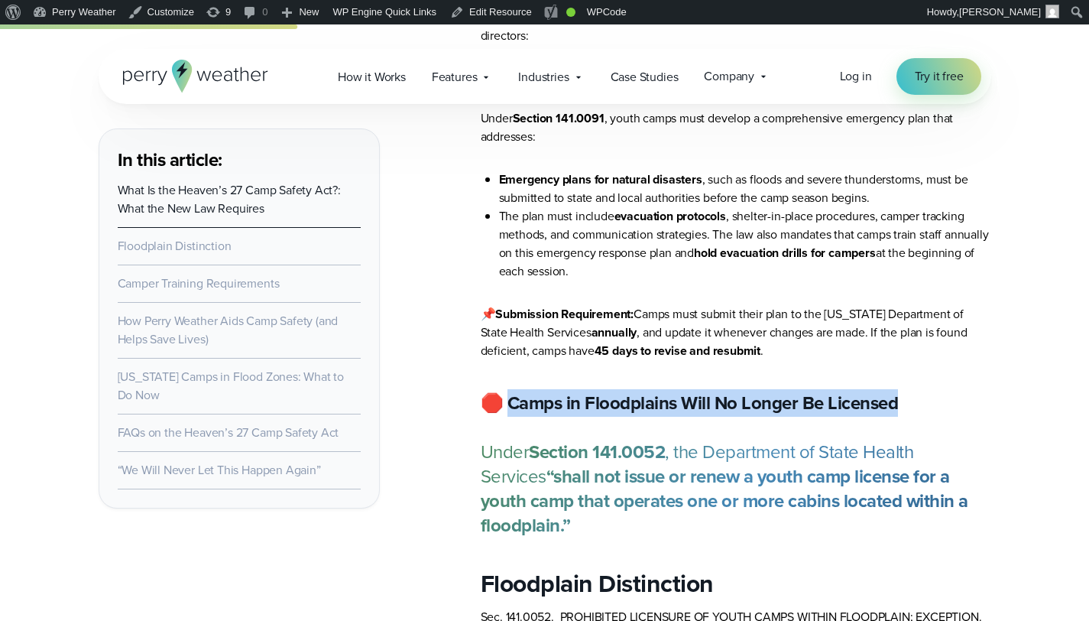
scroll to position [1332, 0]
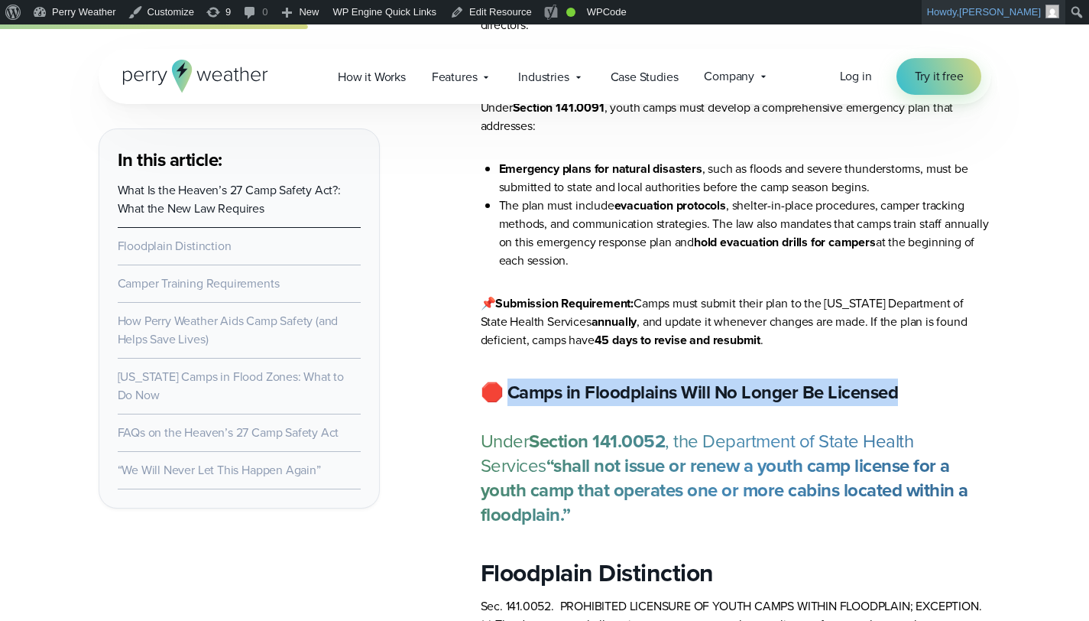
copy strong "amps in Floodplains Will No Longer Be Licensed"
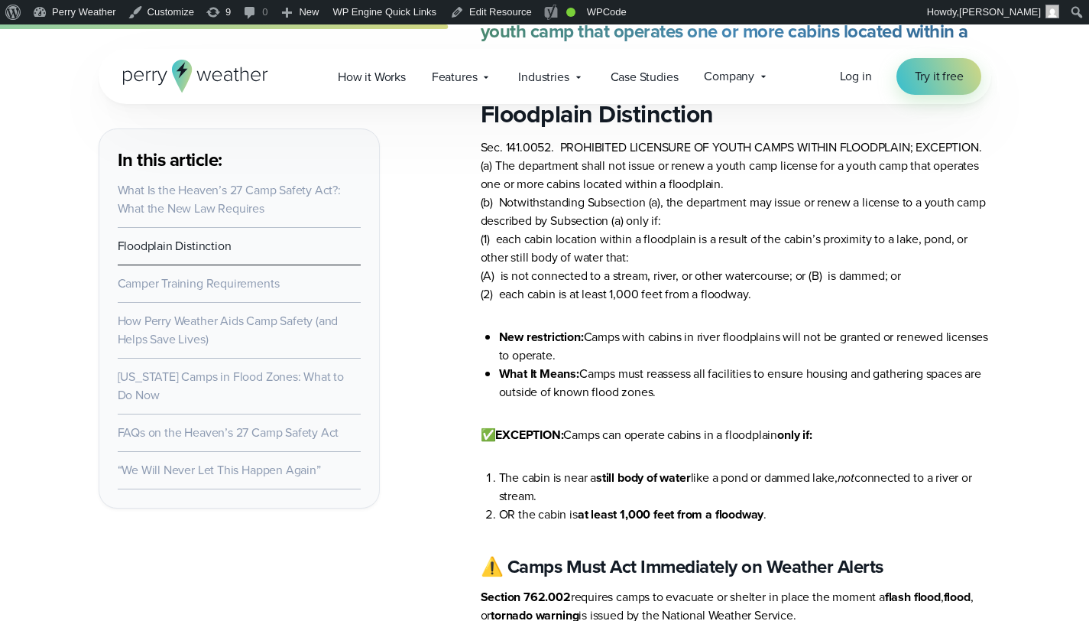
scroll to position [1975, 0]
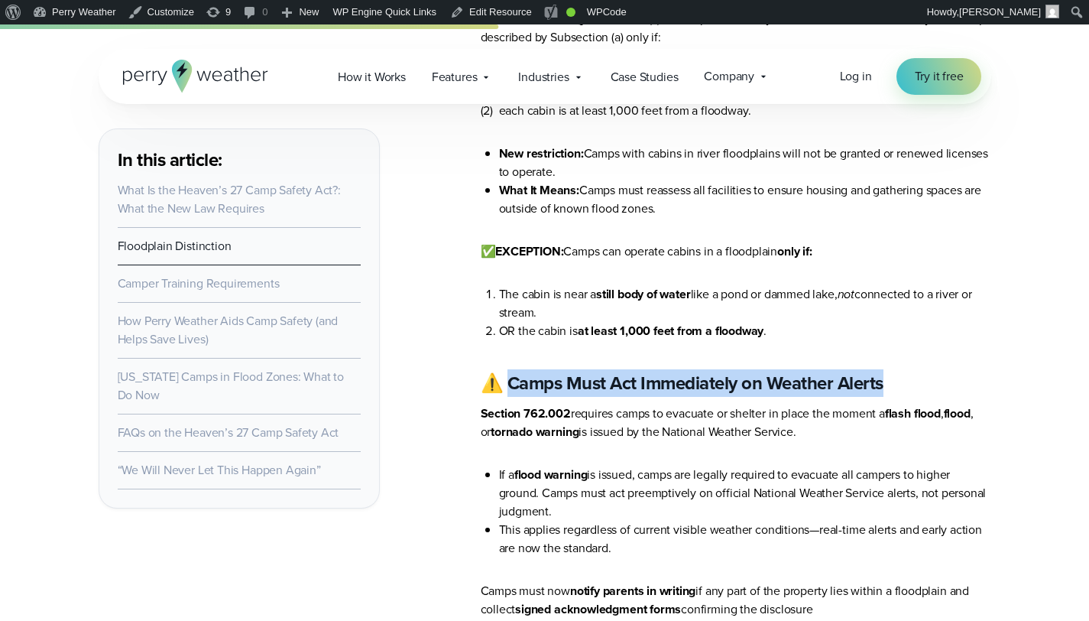
drag, startPoint x: 506, startPoint y: 318, endPoint x: 894, endPoint y: 312, distance: 387.6
click at [894, 371] on h3 "⚠️ Camps Must Act Immediately on Weather Alerts" at bounding box center [736, 383] width 511 height 24
copy strong "Camps Must Act Immediately on Weather Alerts"
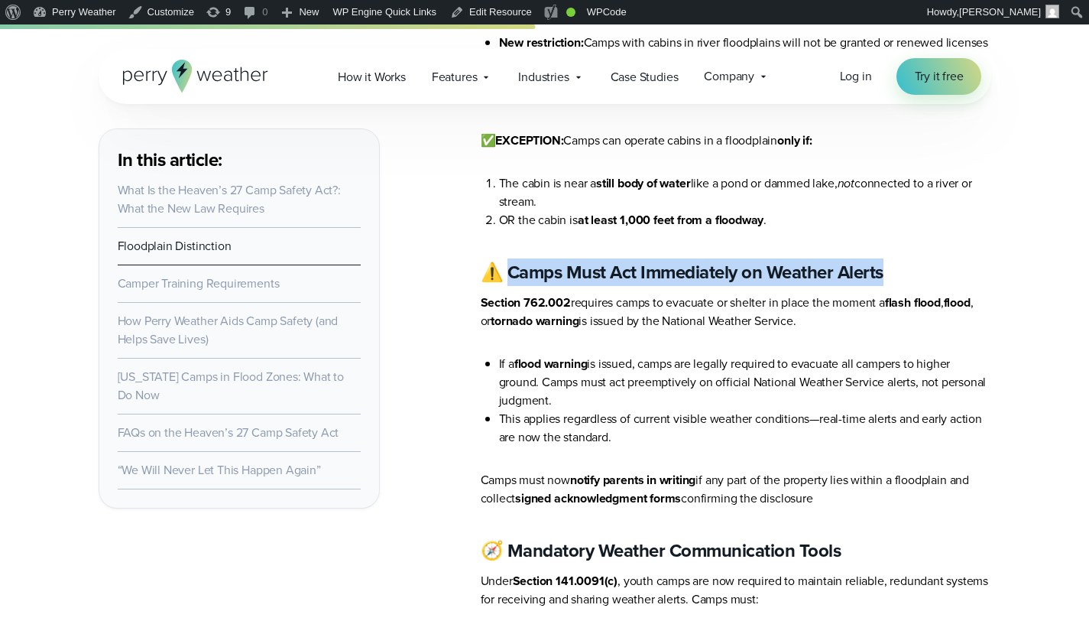
scroll to position [2158, 0]
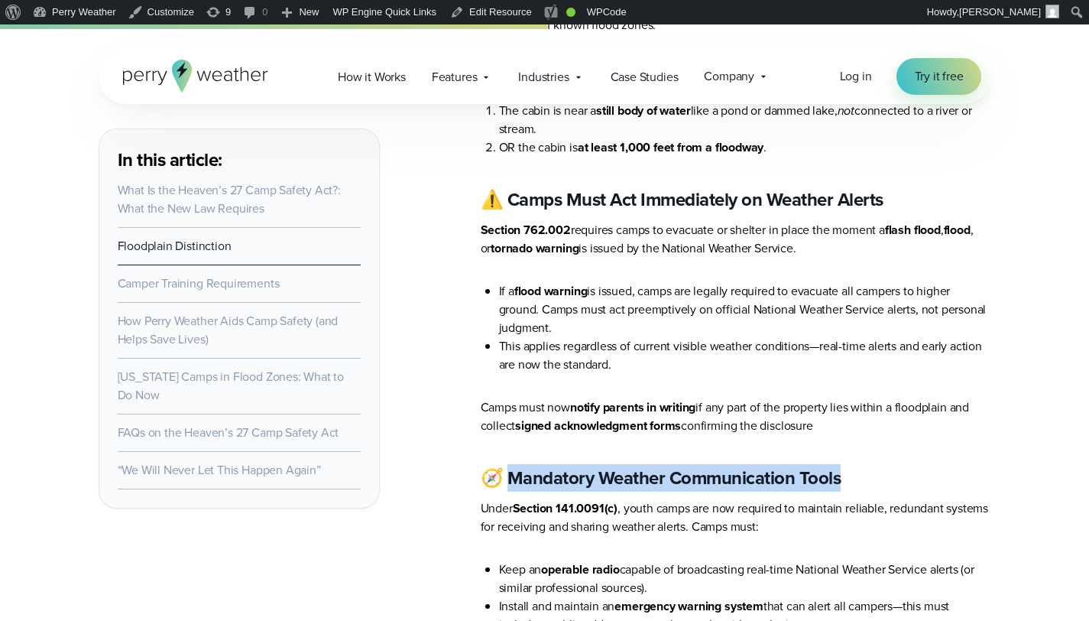
drag, startPoint x: 505, startPoint y: 415, endPoint x: 863, endPoint y: 411, distance: 357.8
click at [863, 466] on h3 "🧭 Mandatory Weather Communication Tools" at bounding box center [736, 478] width 511 height 24
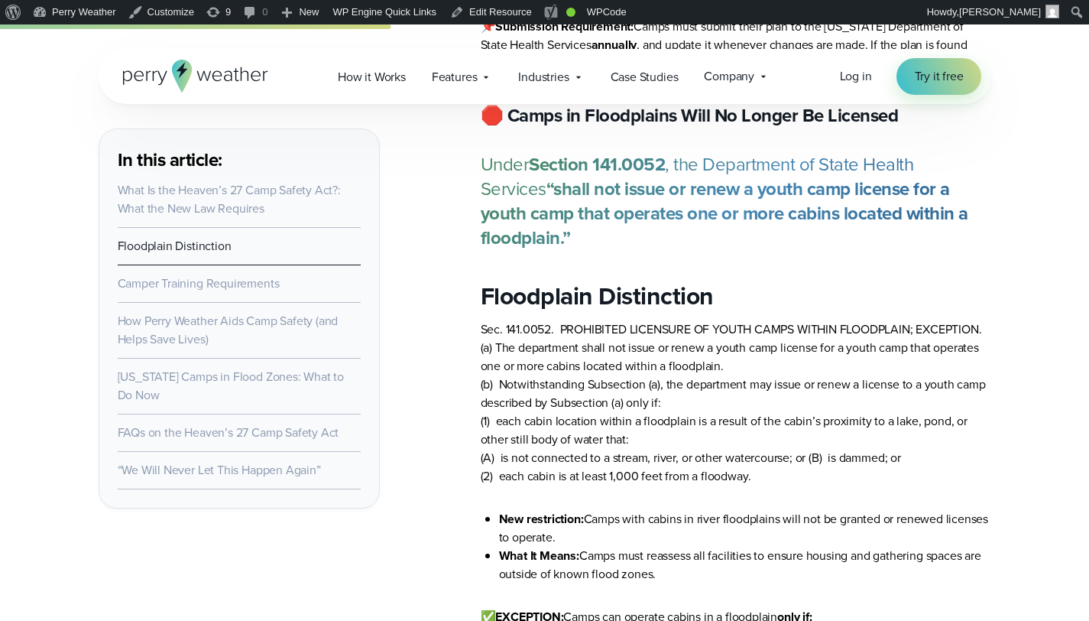
scroll to position [1559, 0]
